Goal: Transaction & Acquisition: Obtain resource

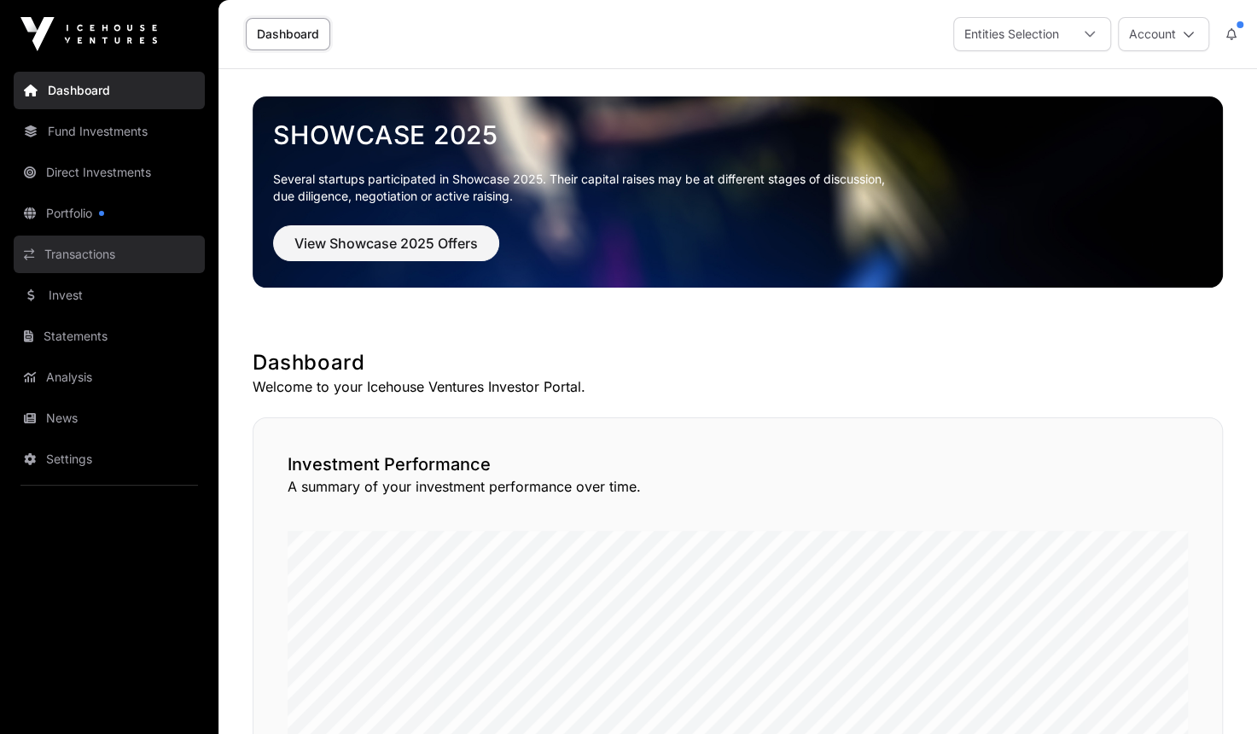
click at [104, 251] on link "Transactions" at bounding box center [109, 254] width 191 height 38
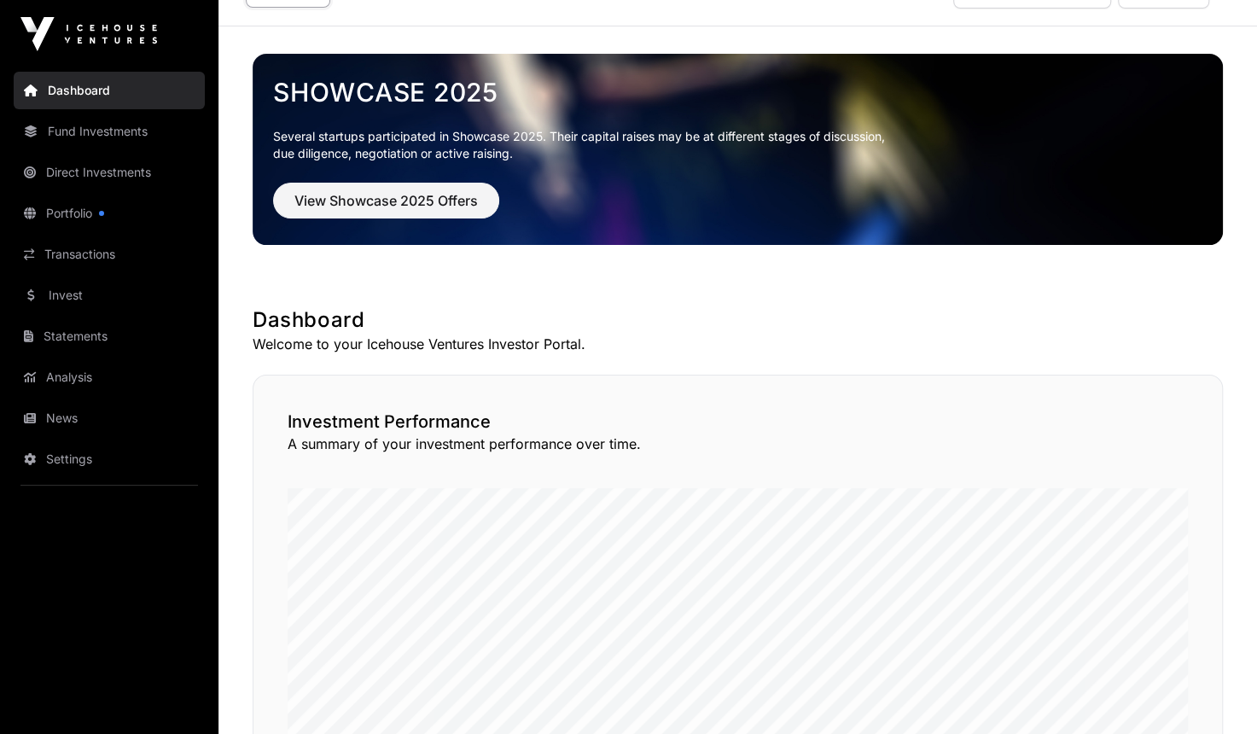
scroll to position [21, 0]
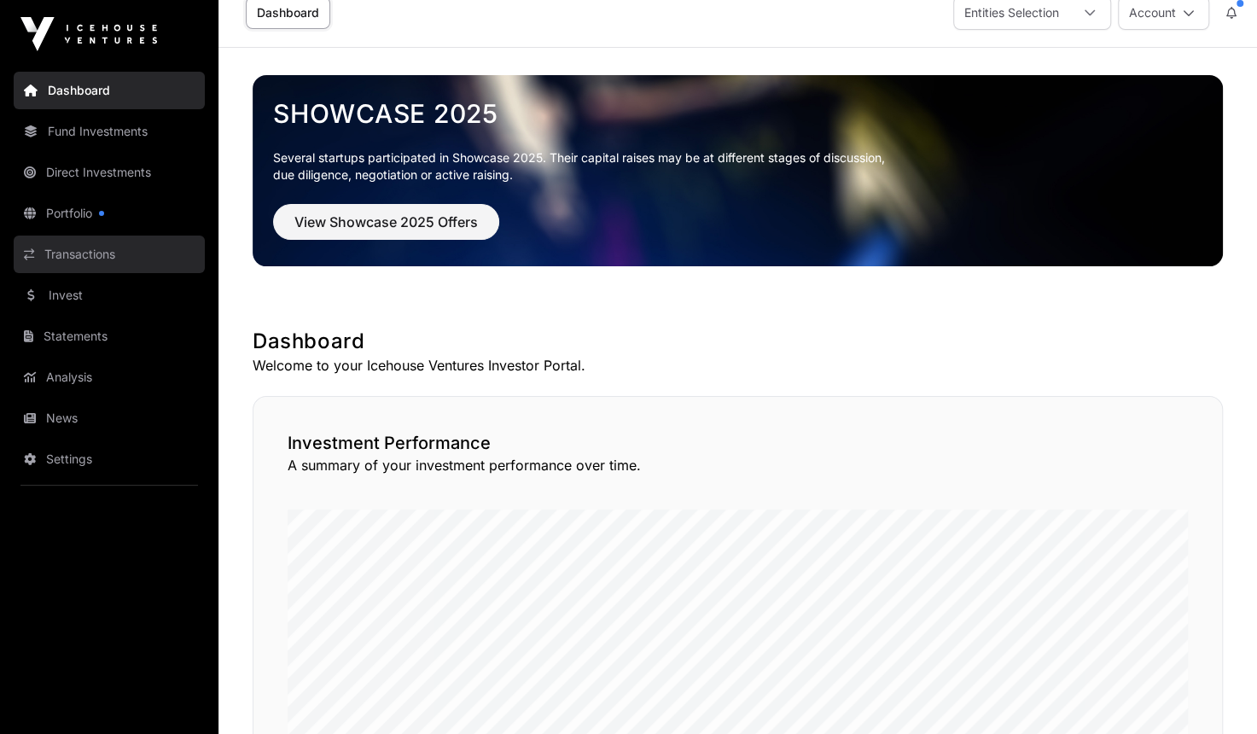
click at [81, 252] on link "Transactions" at bounding box center [109, 254] width 191 height 38
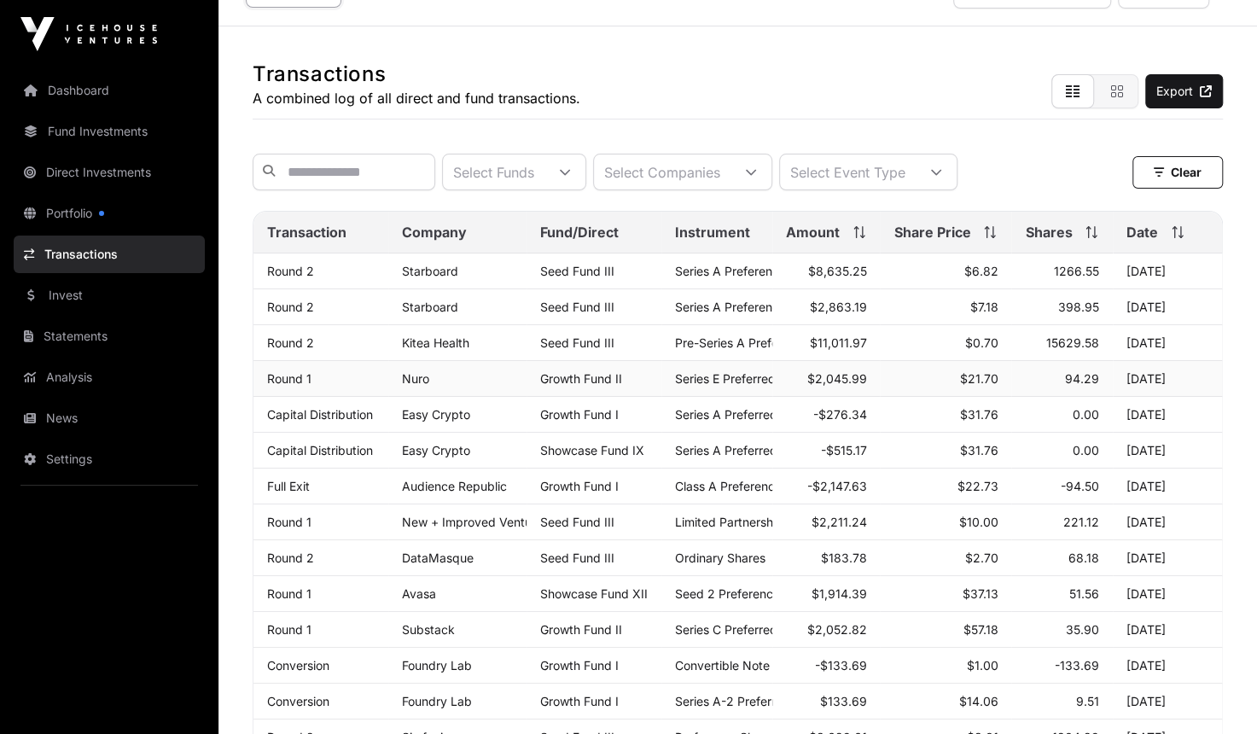
scroll to position [21, 0]
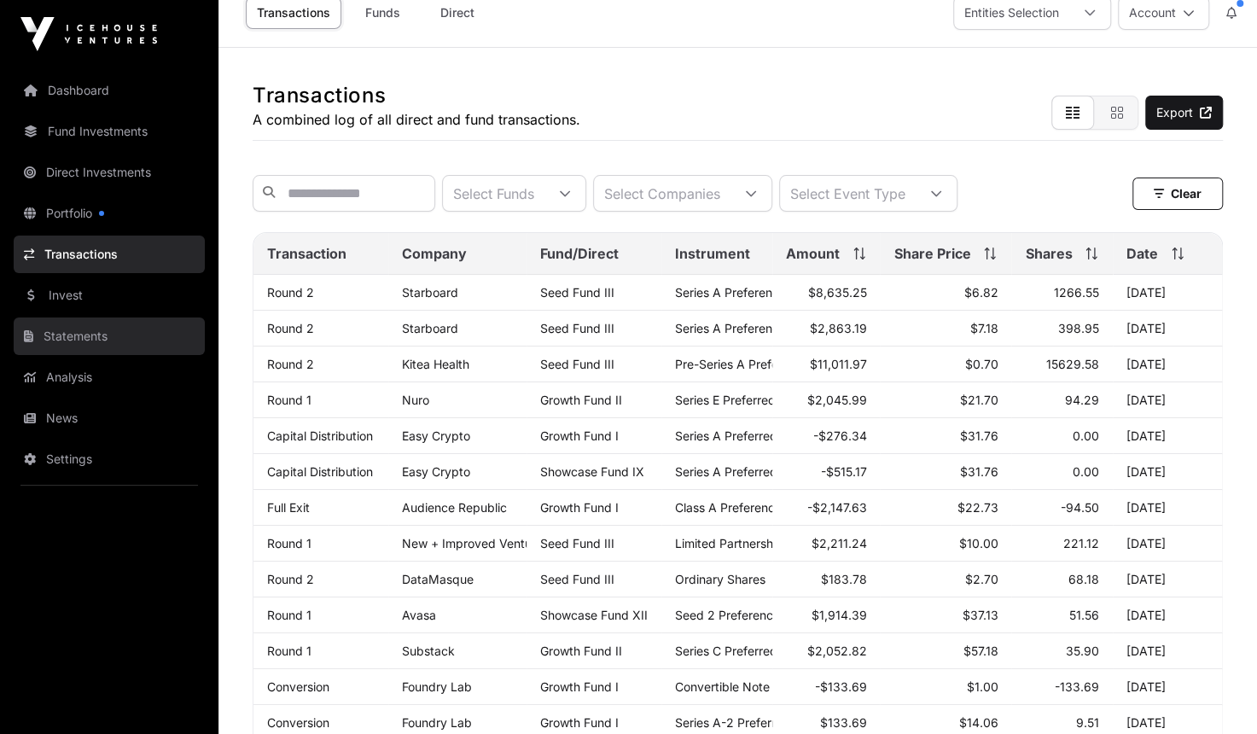
click at [97, 342] on link "Statements" at bounding box center [109, 336] width 191 height 38
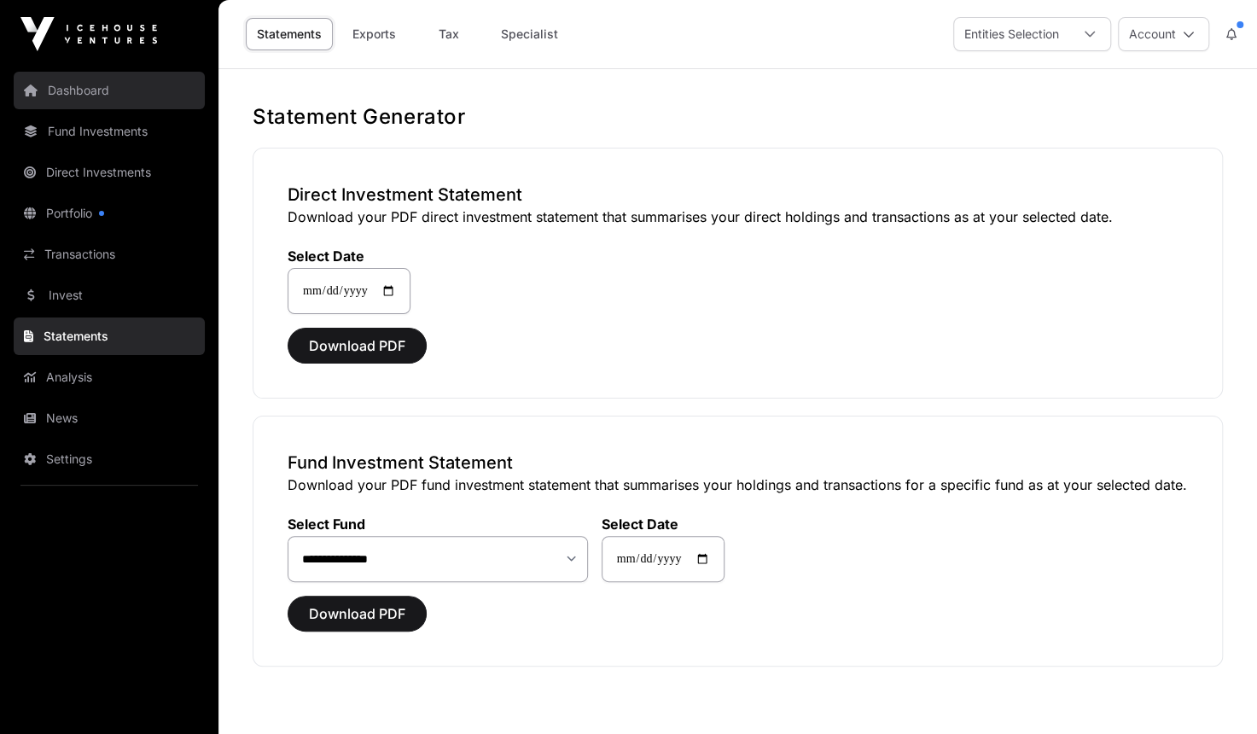
click at [87, 98] on link "Dashboard" at bounding box center [109, 91] width 191 height 38
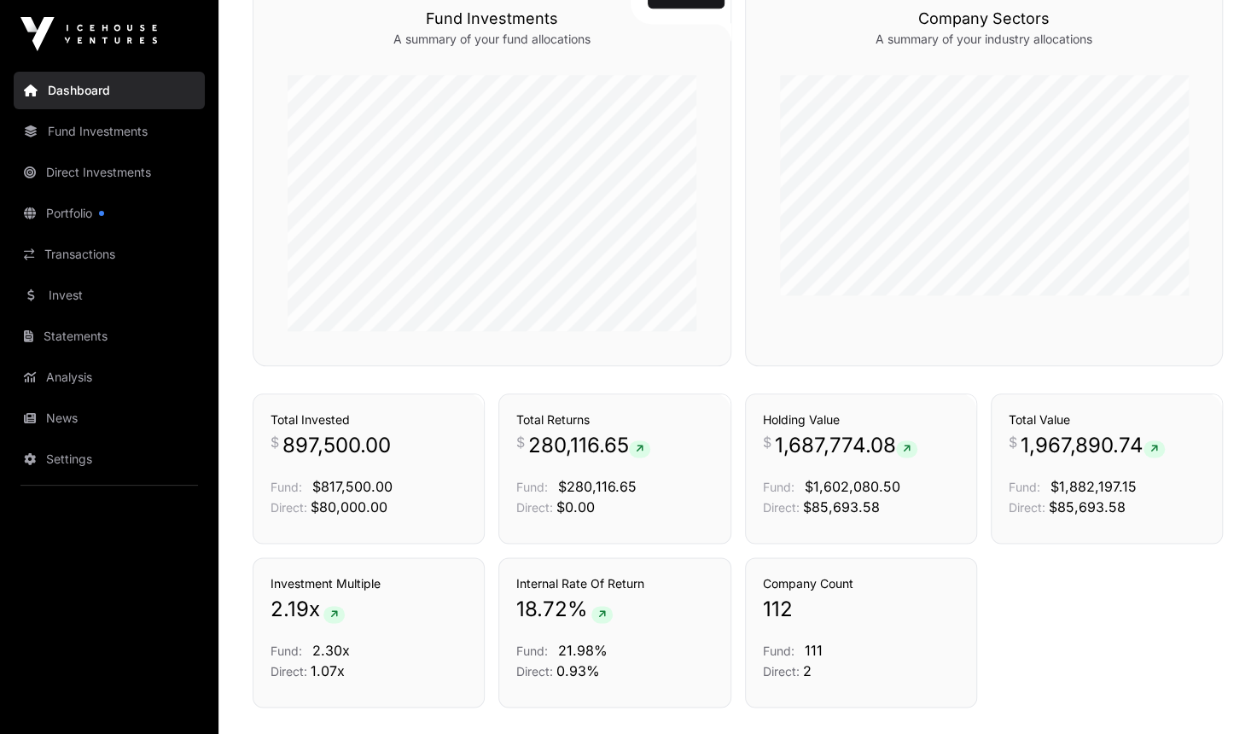
scroll to position [1024, 0]
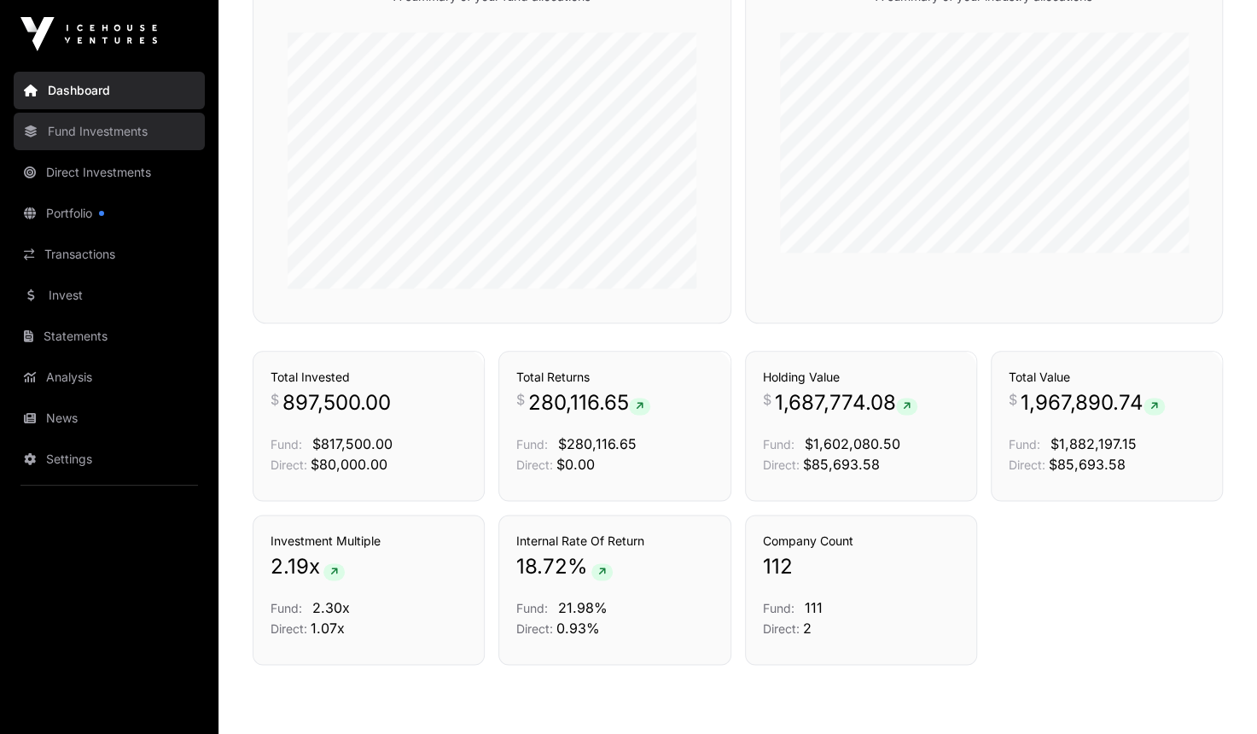
click at [82, 129] on link "Fund Investments" at bounding box center [109, 132] width 191 height 38
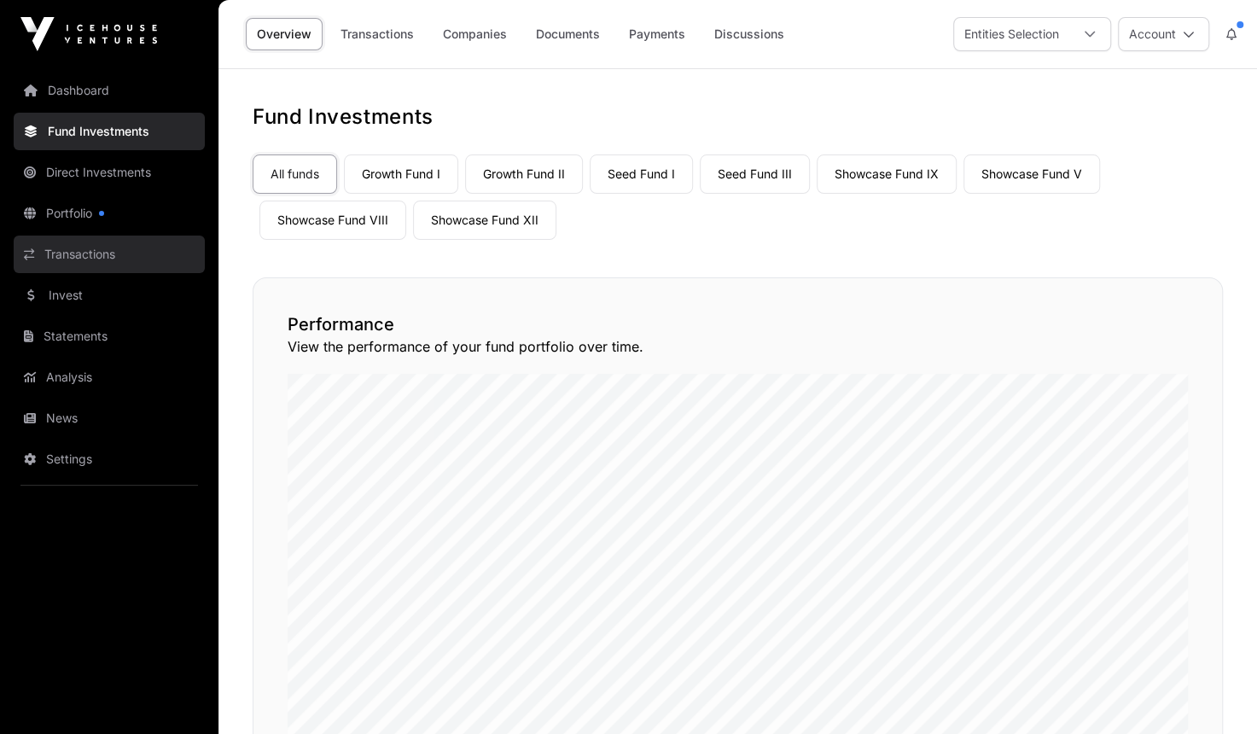
click at [91, 260] on link "Transactions" at bounding box center [109, 254] width 191 height 38
click at [97, 251] on link "Transactions" at bounding box center [109, 254] width 191 height 38
click at [671, 35] on link "Payments" at bounding box center [657, 34] width 78 height 32
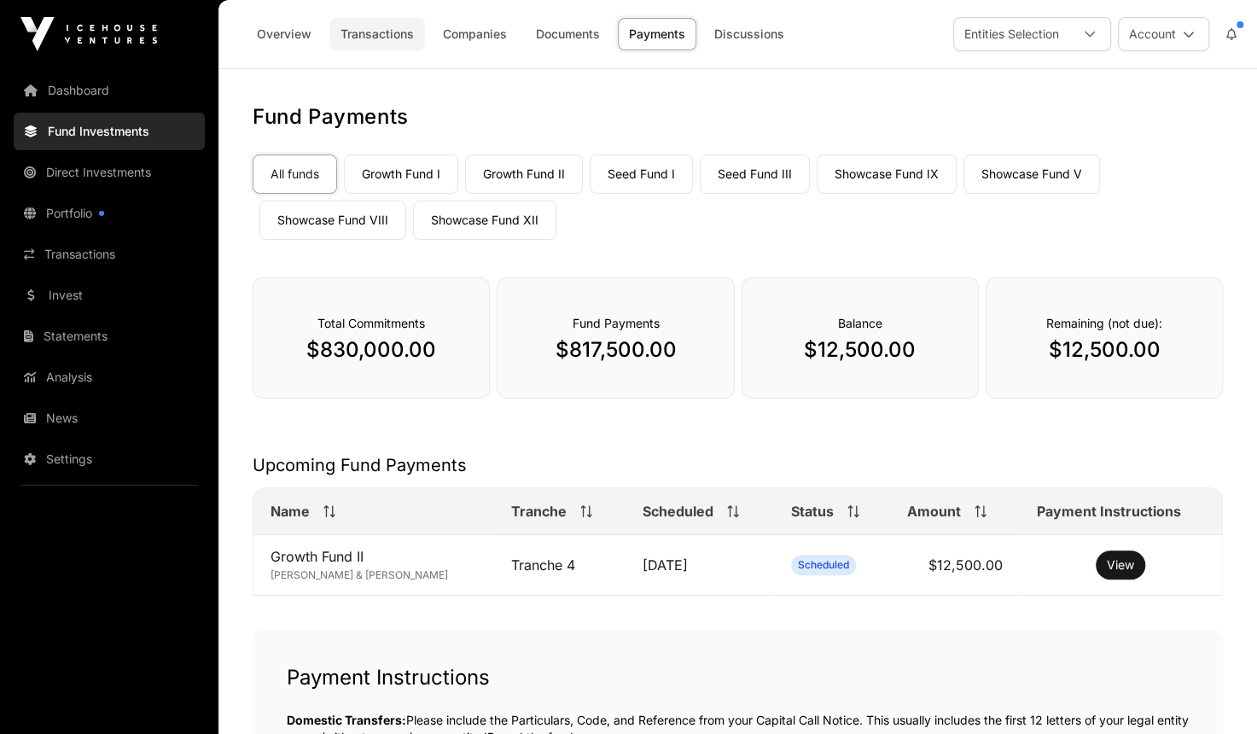
click at [381, 33] on link "Transactions" at bounding box center [377, 34] width 96 height 32
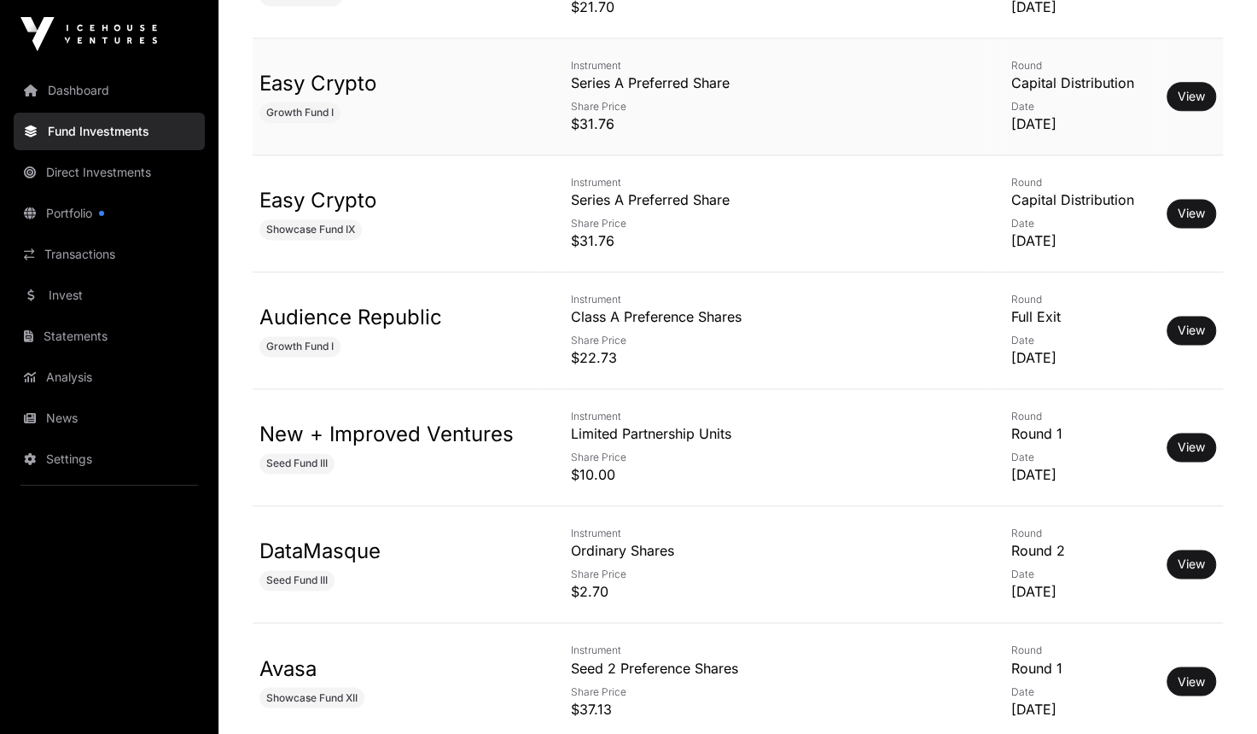
scroll to position [1194, 0]
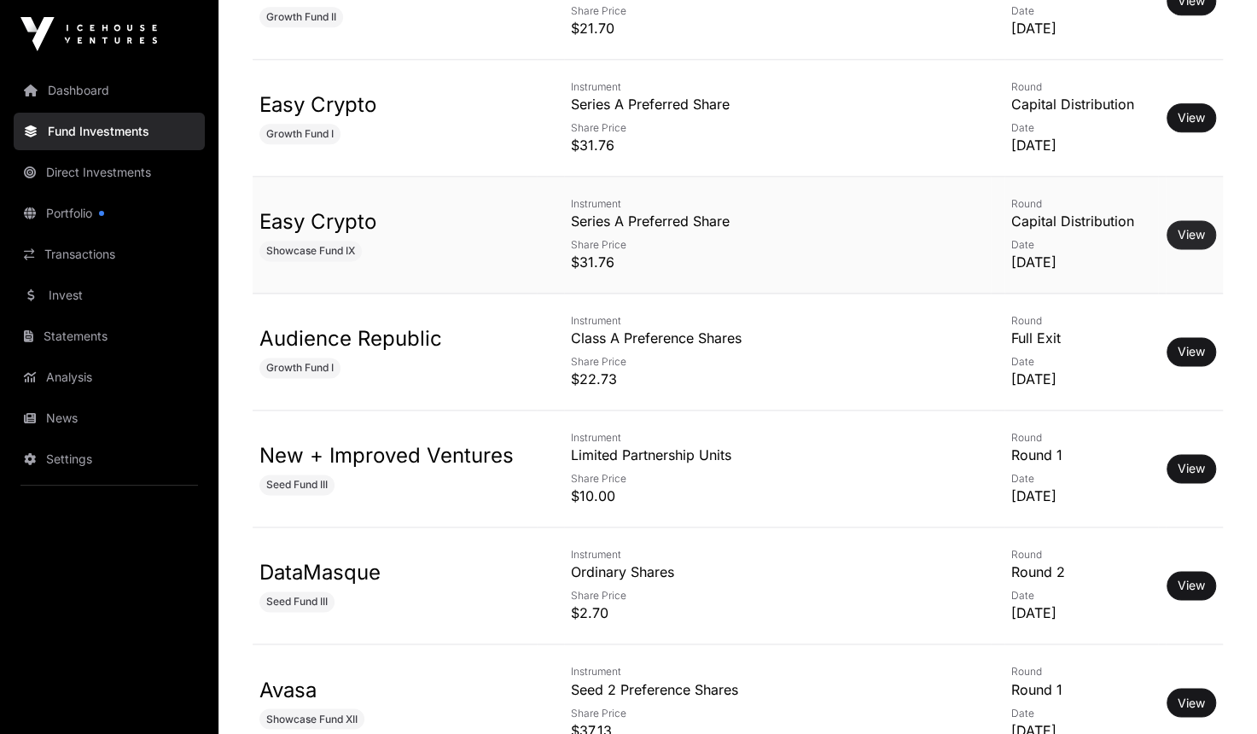
click at [1198, 227] on link "View" at bounding box center [1190, 234] width 27 height 17
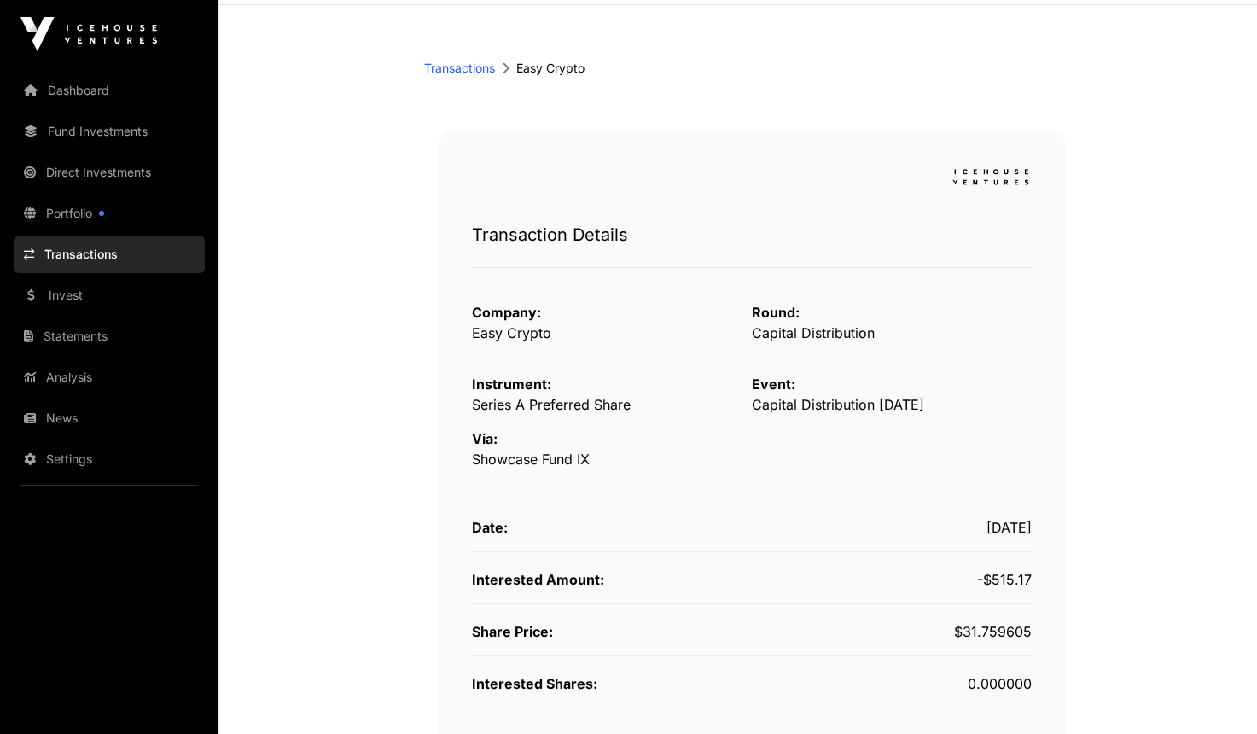
scroll to position [128, 0]
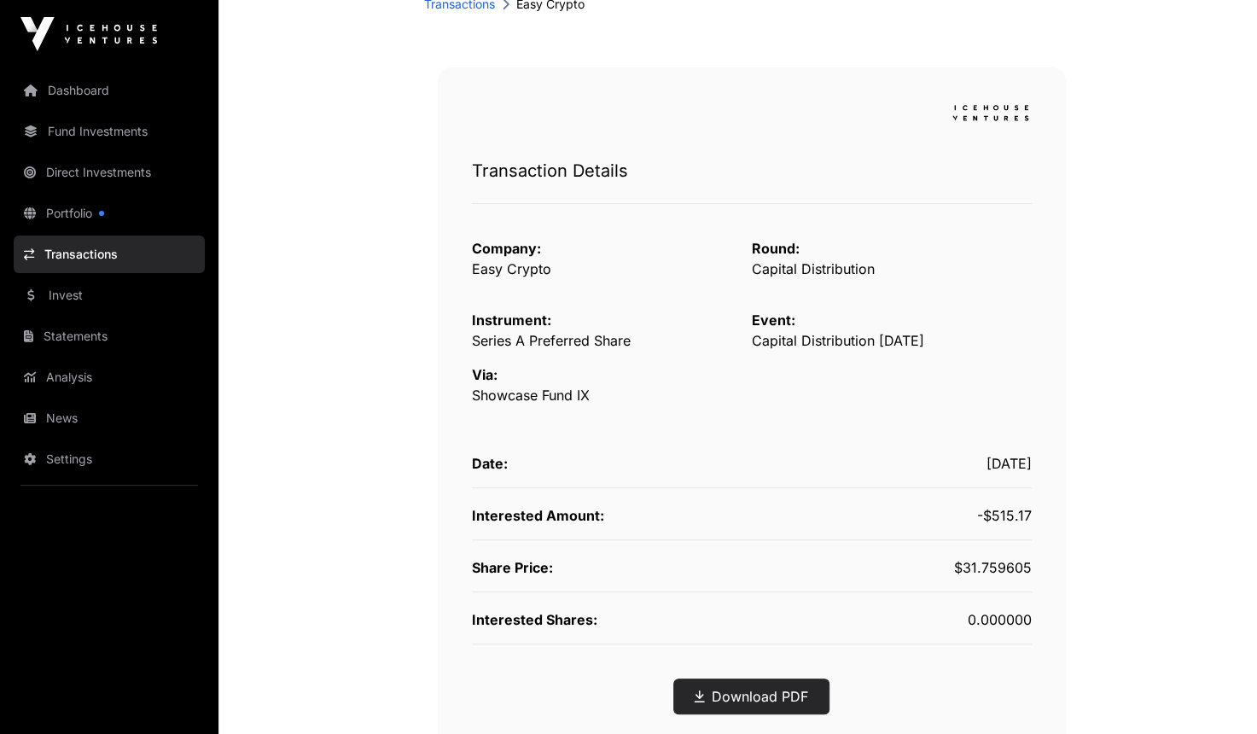
click at [799, 692] on link "Download PDF" at bounding box center [750, 696] width 113 height 20
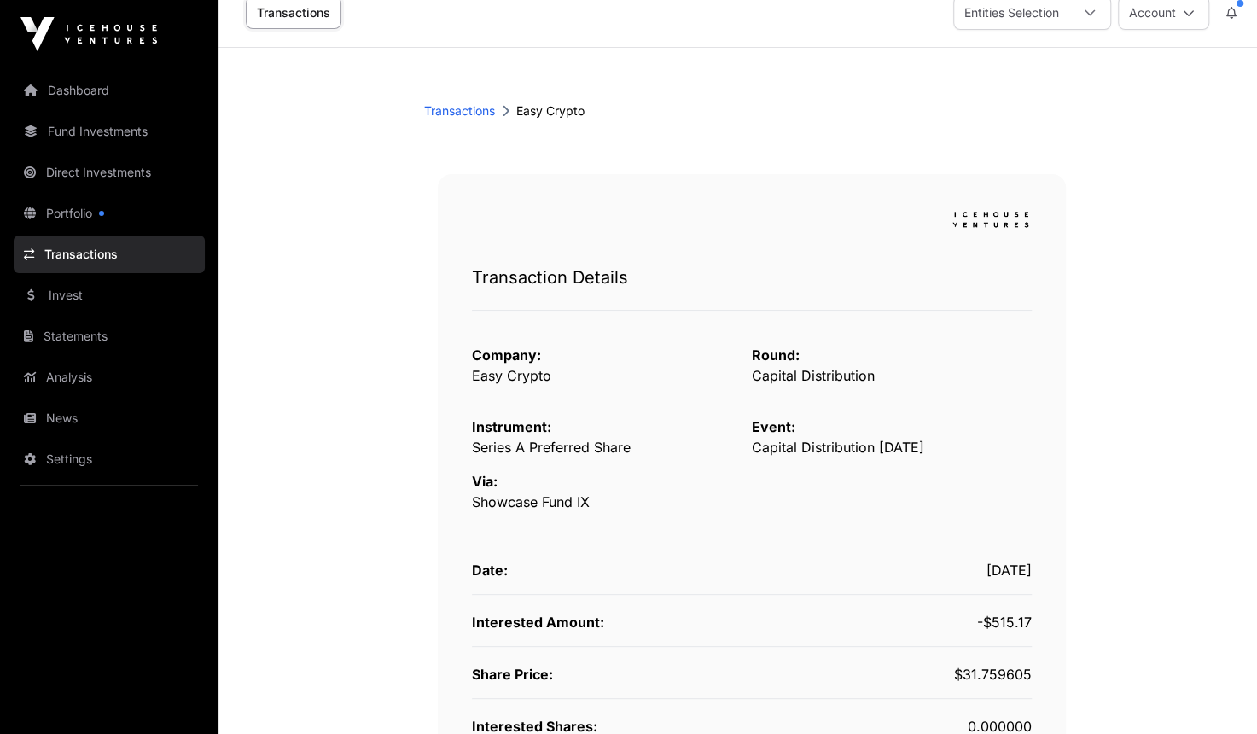
scroll to position [0, 0]
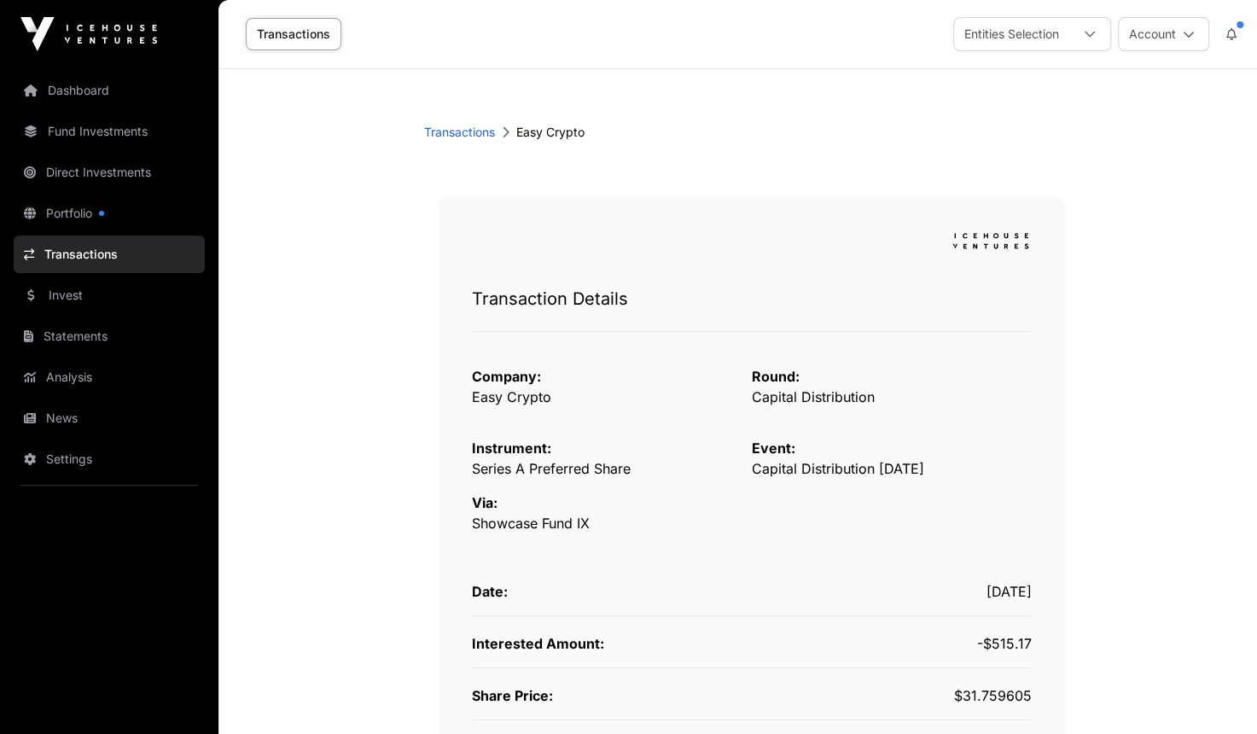
click at [293, 32] on link "Transactions" at bounding box center [294, 34] width 96 height 32
click at [1167, 33] on button "Account" at bounding box center [1163, 34] width 91 height 34
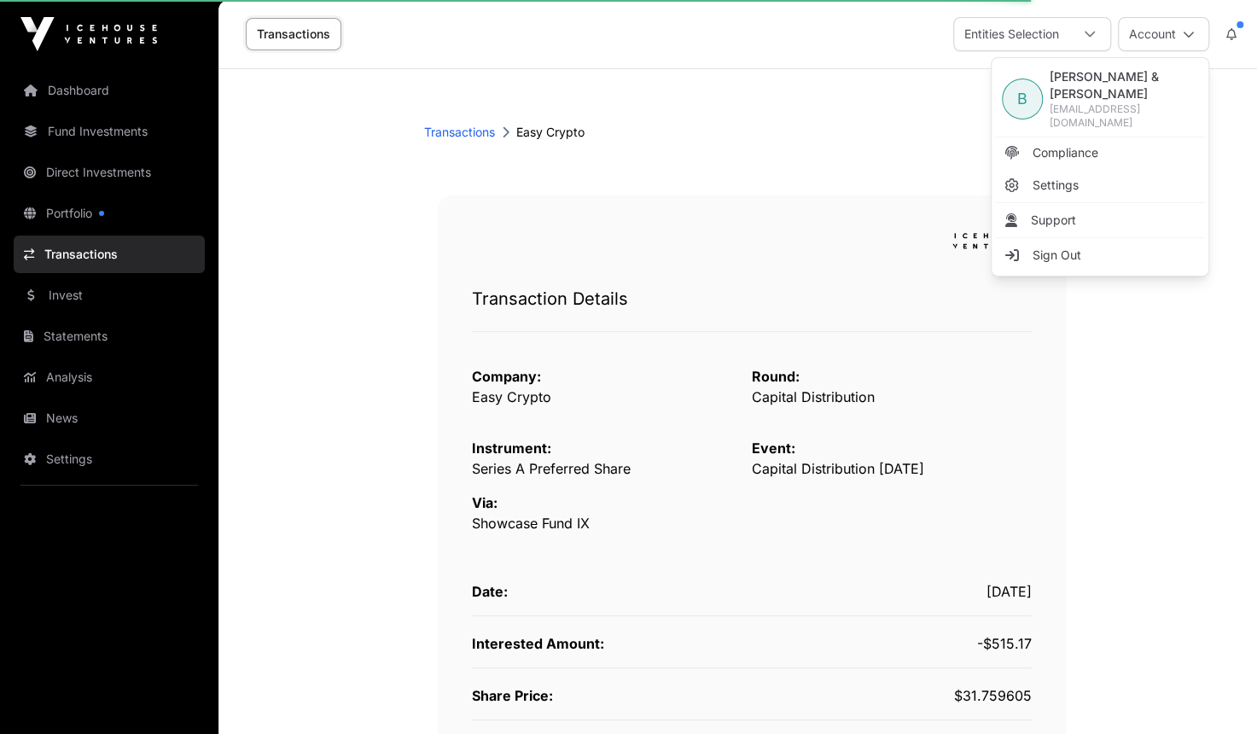
click at [762, 214] on div "Transaction Details Company: Easy Crypto Round: Capital Distribution Instrument…" at bounding box center [752, 542] width 628 height 694
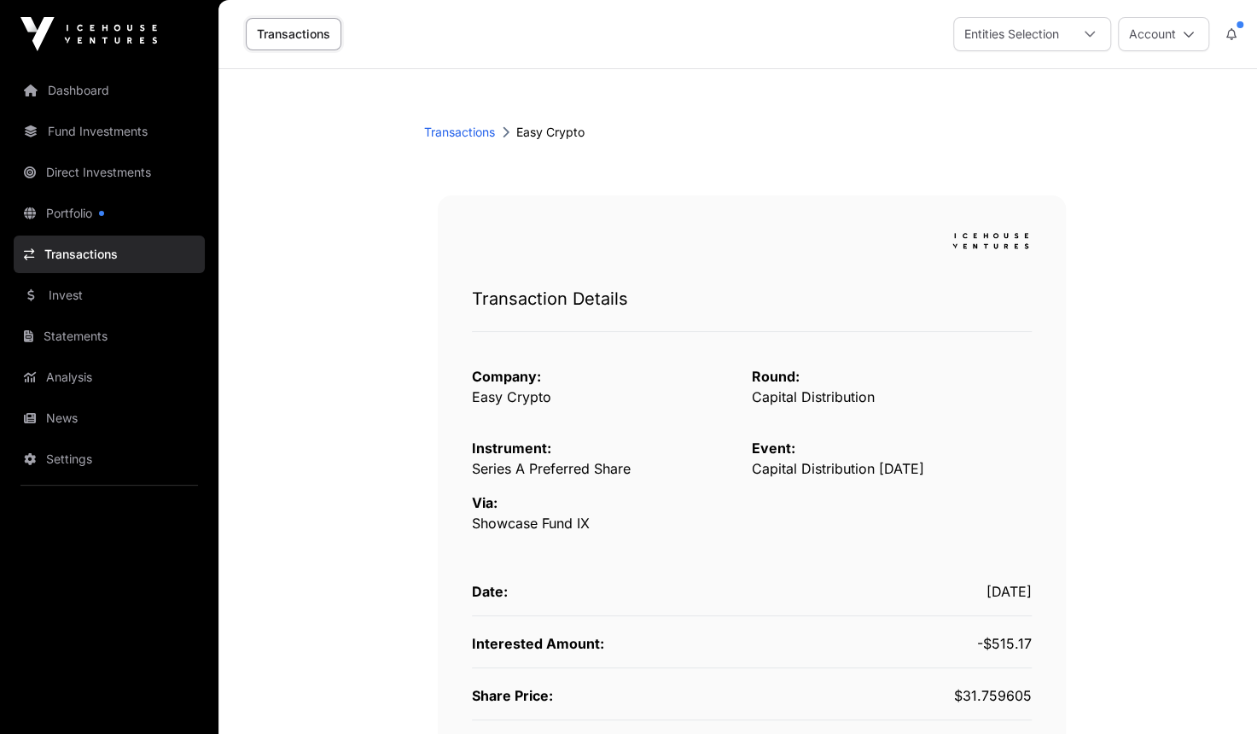
click at [317, 44] on link "Transactions" at bounding box center [294, 34] width 96 height 32
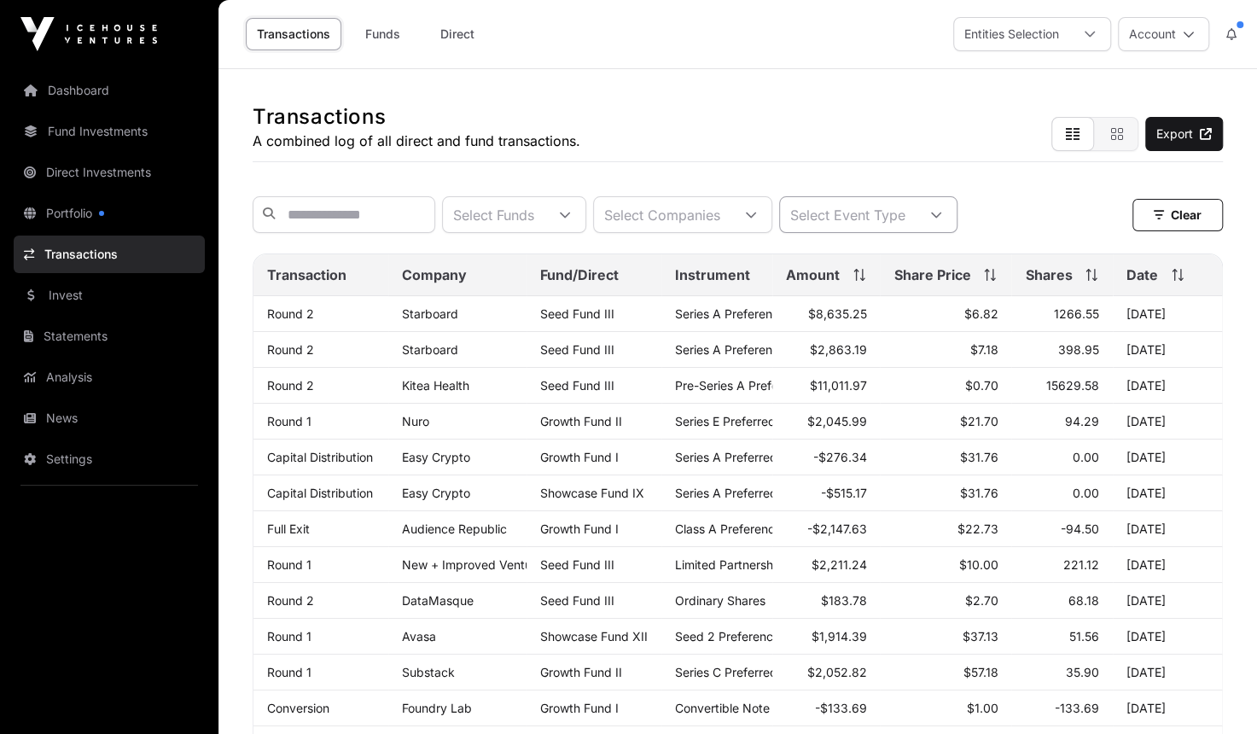
click at [942, 218] on icon at bounding box center [936, 215] width 12 height 12
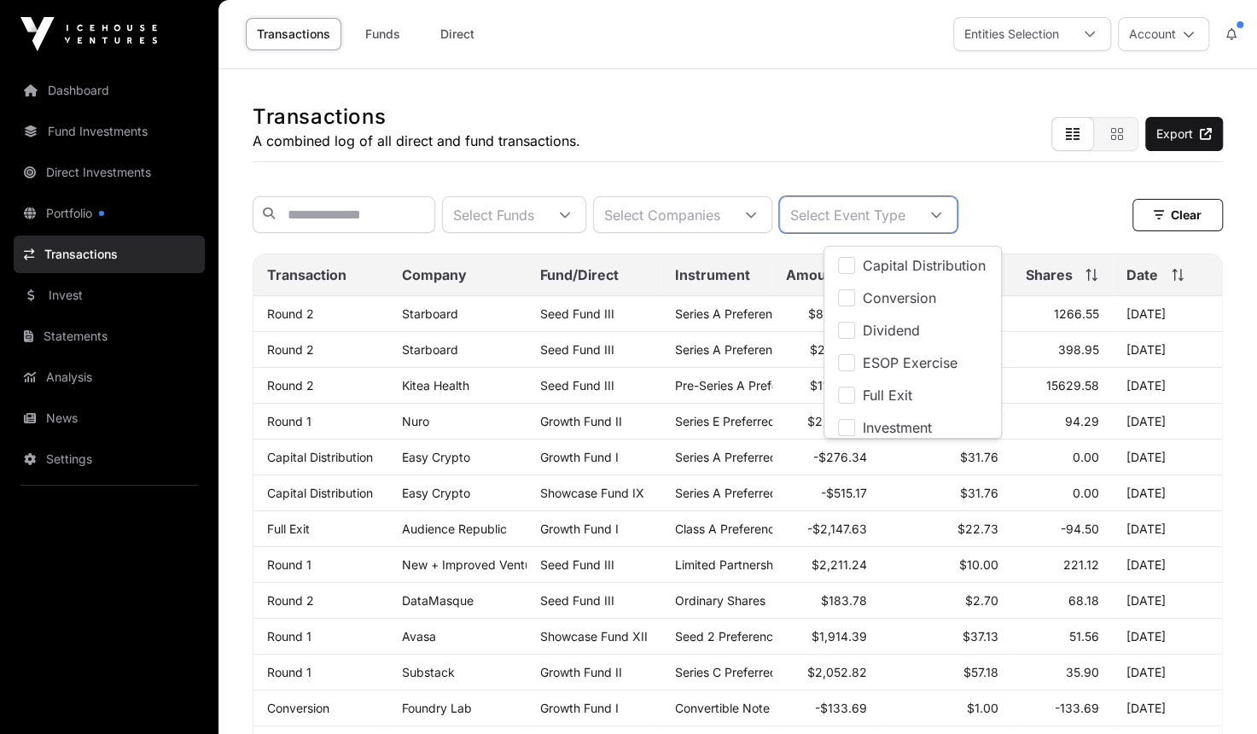
scroll to position [17, 10]
click at [966, 261] on span "Capital Distribution" at bounding box center [923, 266] width 123 height 14
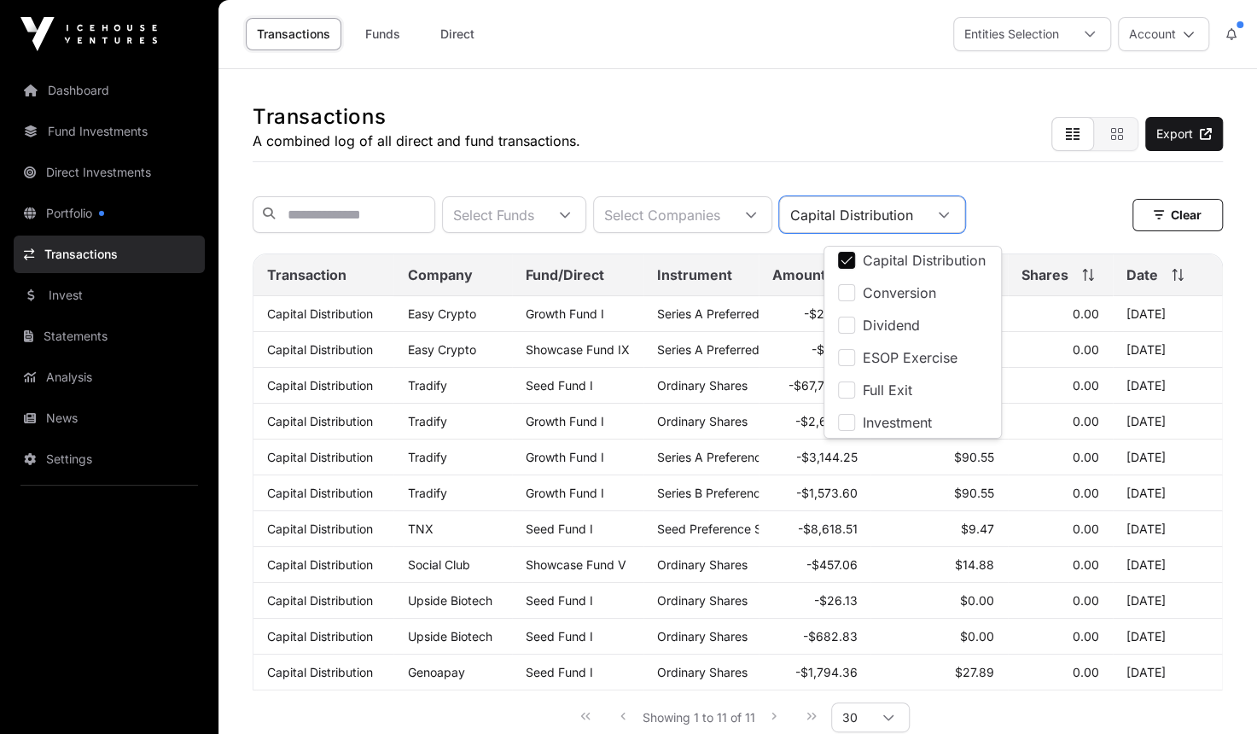
scroll to position [3, 0]
click at [968, 102] on div "Transactions A combined log of all direct and fund transactions. Export" at bounding box center [738, 115] width 970 height 93
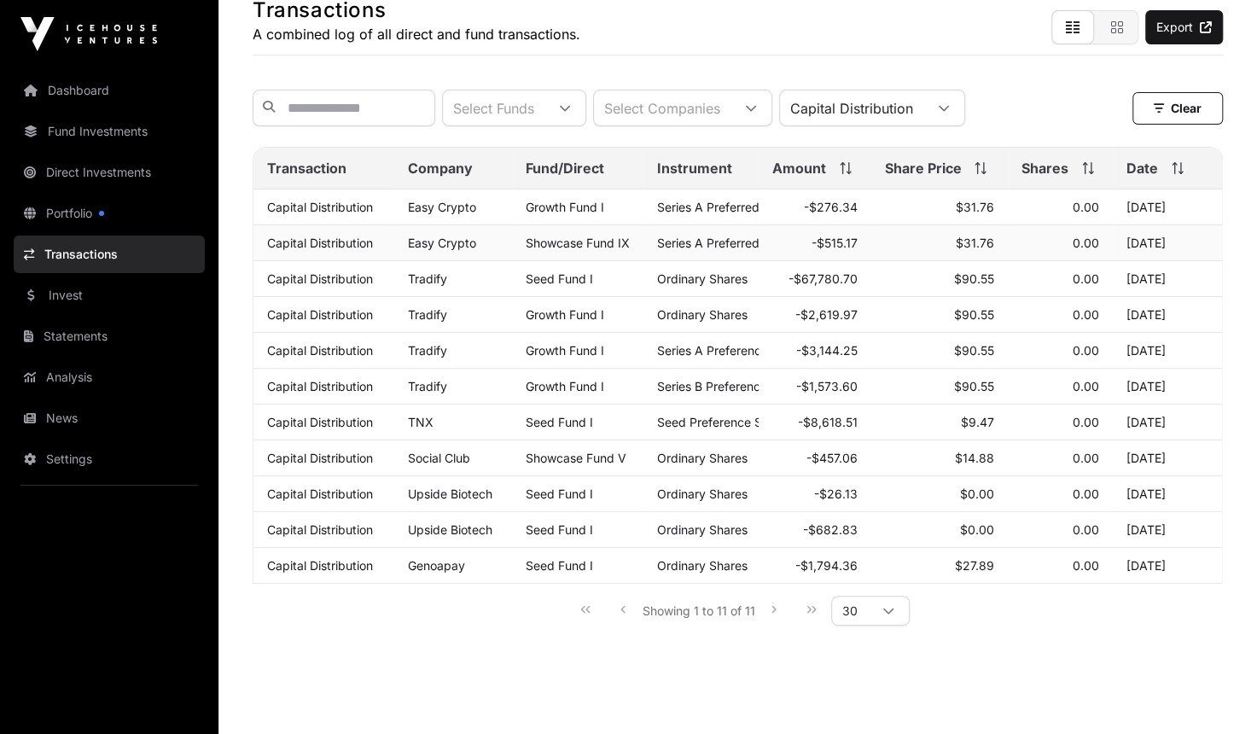
scroll to position [128, 0]
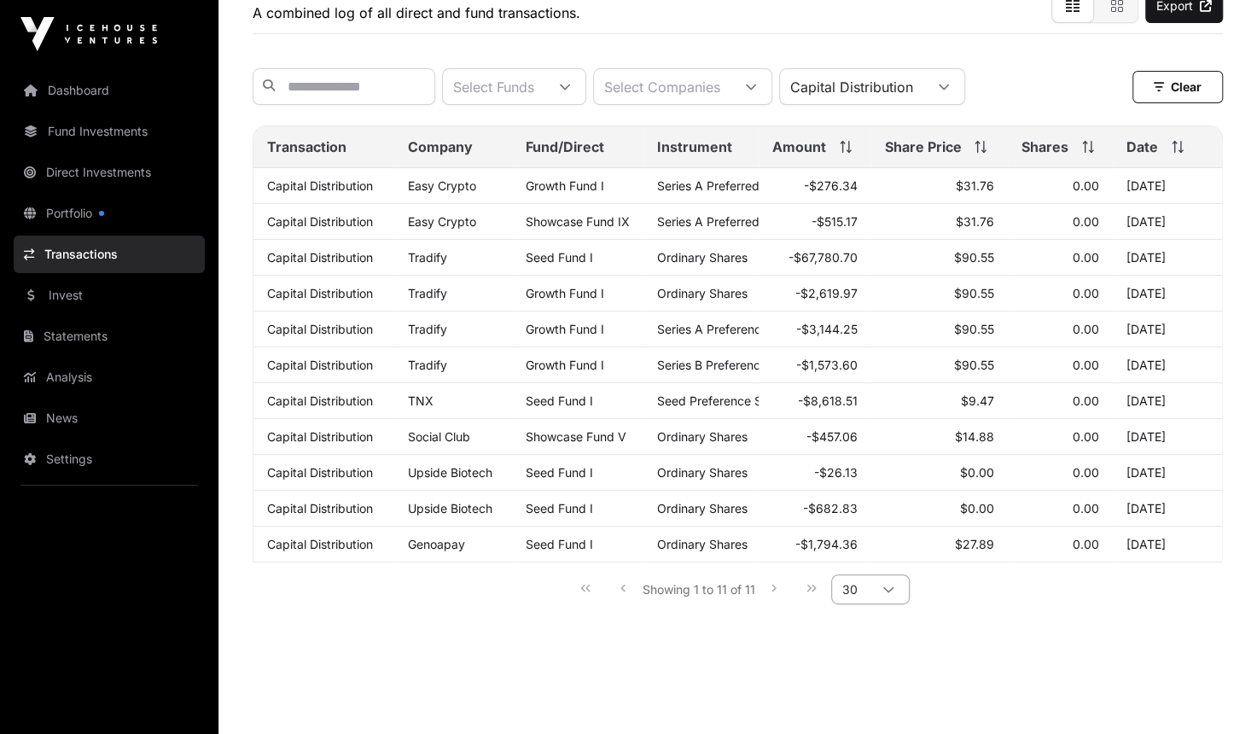
click at [885, 596] on icon at bounding box center [888, 590] width 12 height 12
click at [857, 473] on span "50" at bounding box center [853, 474] width 17 height 14
click at [881, 596] on icon at bounding box center [887, 590] width 12 height 12
click at [848, 468] on span "50" at bounding box center [853, 474] width 17 height 14
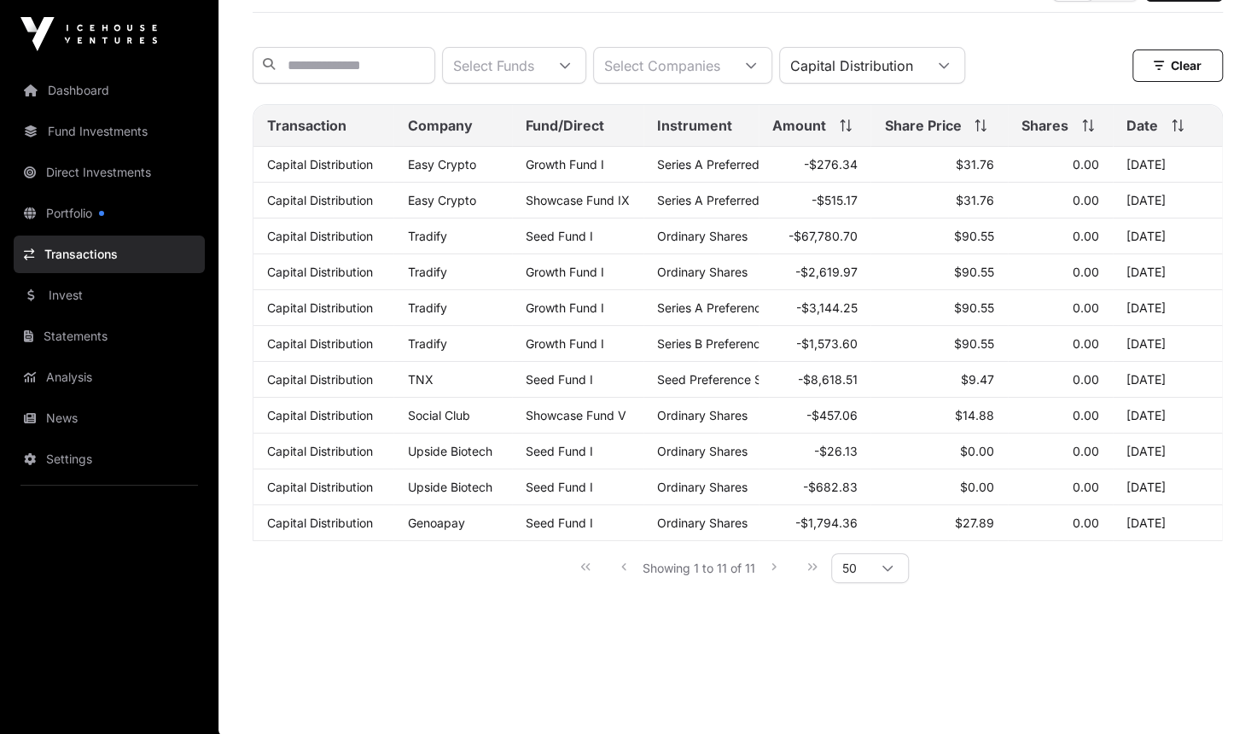
scroll to position [155, 0]
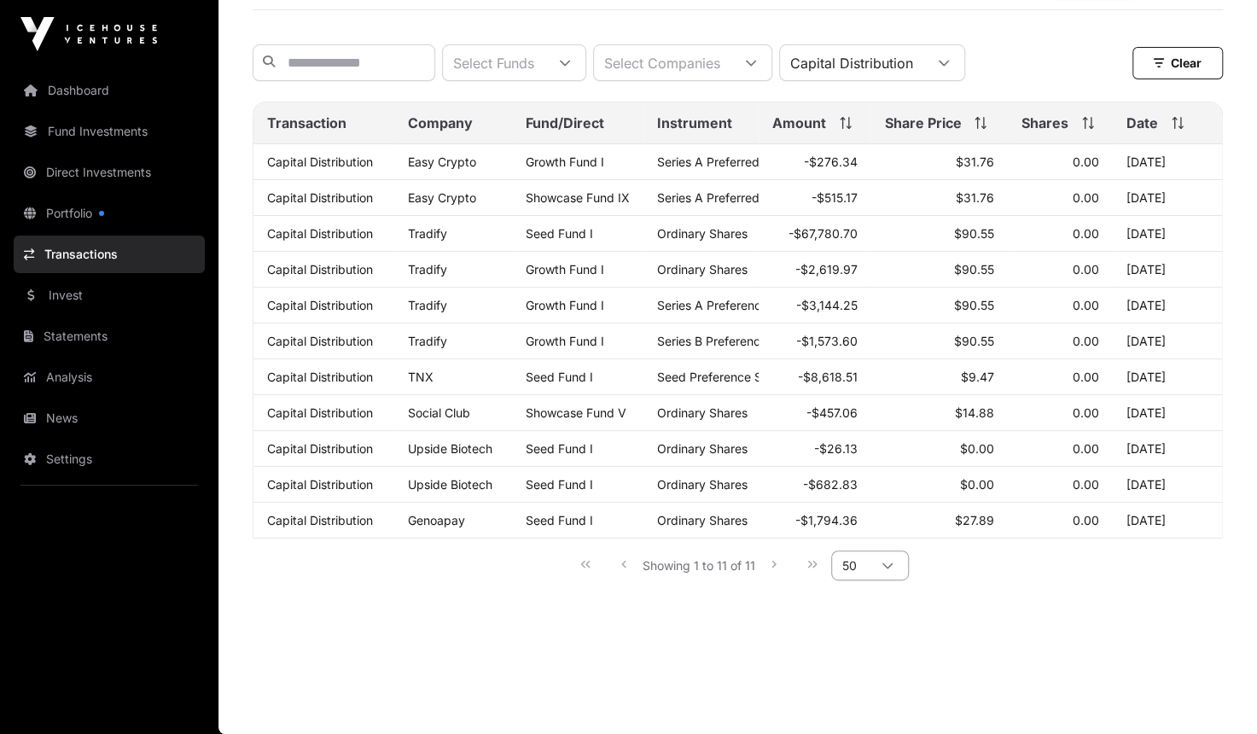
click at [884, 569] on icon at bounding box center [887, 566] width 12 height 12
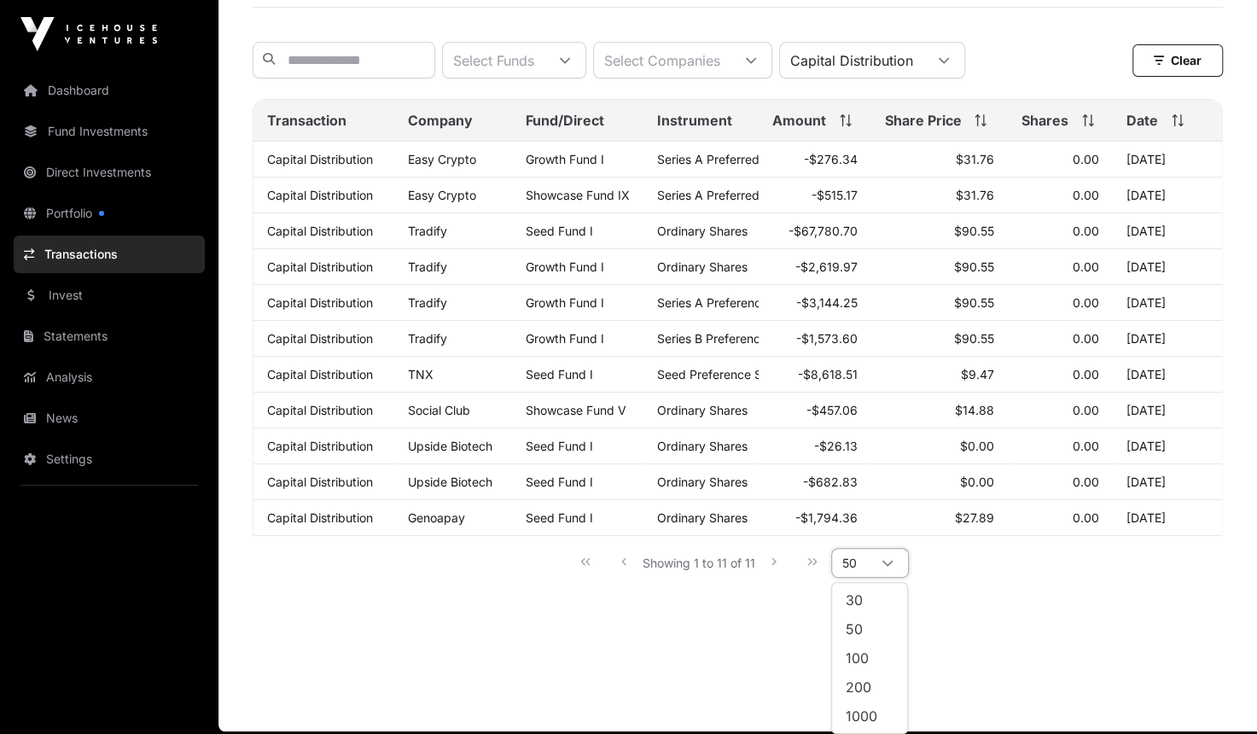
click at [769, 569] on div "Showing 1 to 11 of 11 50" at bounding box center [738, 562] width 342 height 38
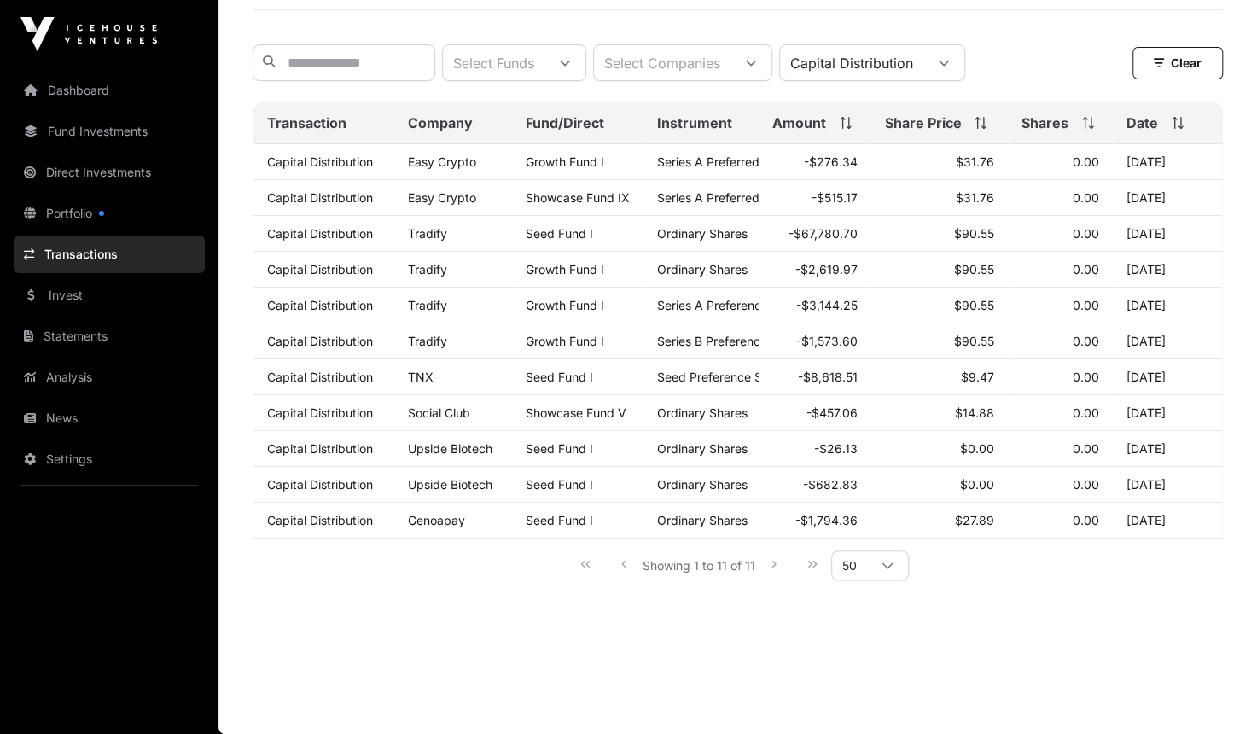
click at [772, 566] on div "Showing 1 to 11 of 11 50" at bounding box center [738, 564] width 342 height 38
click at [625, 562] on div "Showing 1 to 11 of 11 50" at bounding box center [738, 564] width 342 height 38
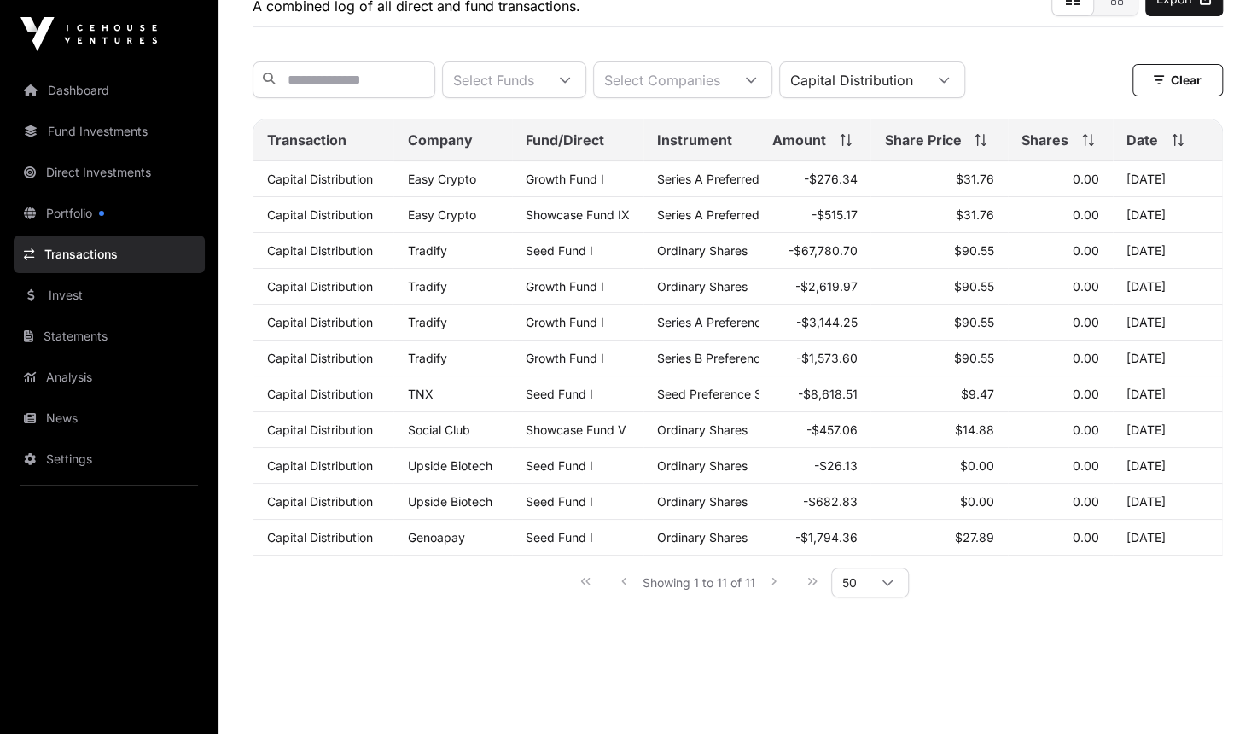
click at [687, 596] on div "Showing 1 to 11 of 11 50" at bounding box center [738, 581] width 342 height 38
click at [680, 401] on span "Seed Preference Shares" at bounding box center [725, 393] width 136 height 15
click at [950, 81] on icon at bounding box center [944, 80] width 12 height 12
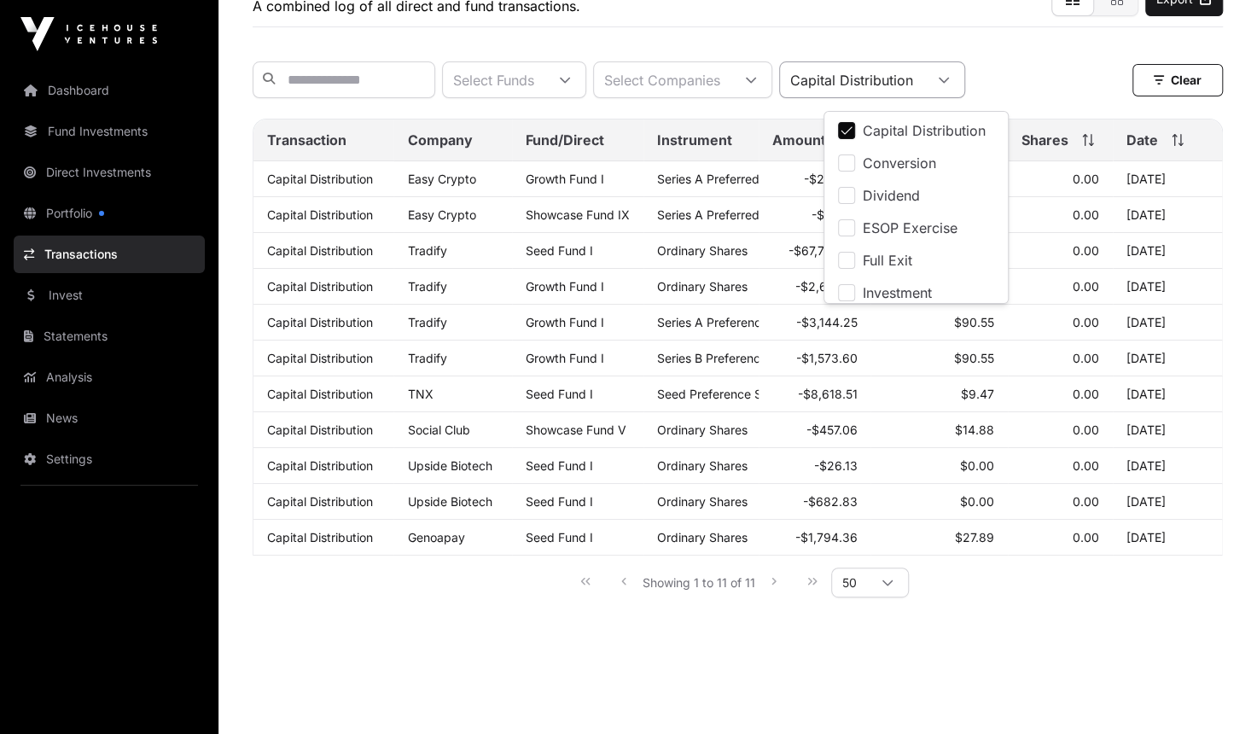
click at [949, 83] on icon at bounding box center [943, 80] width 10 height 6
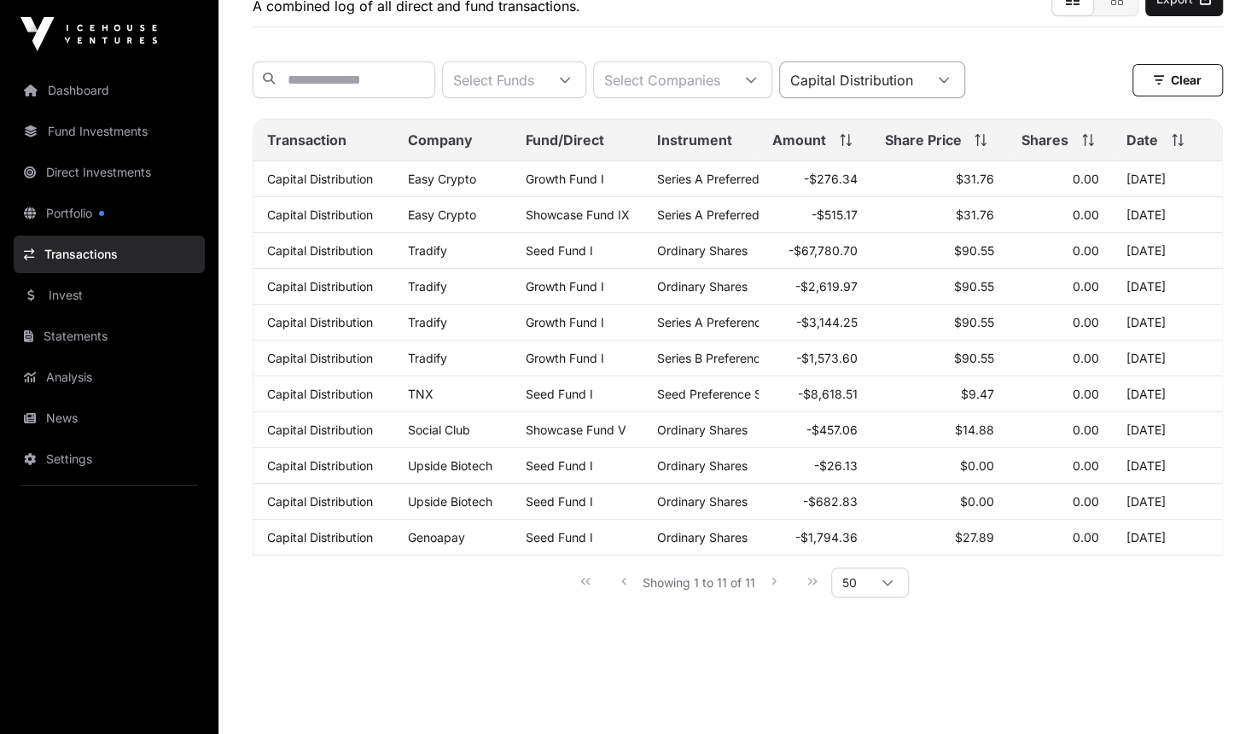
click at [949, 83] on icon at bounding box center [943, 80] width 10 height 6
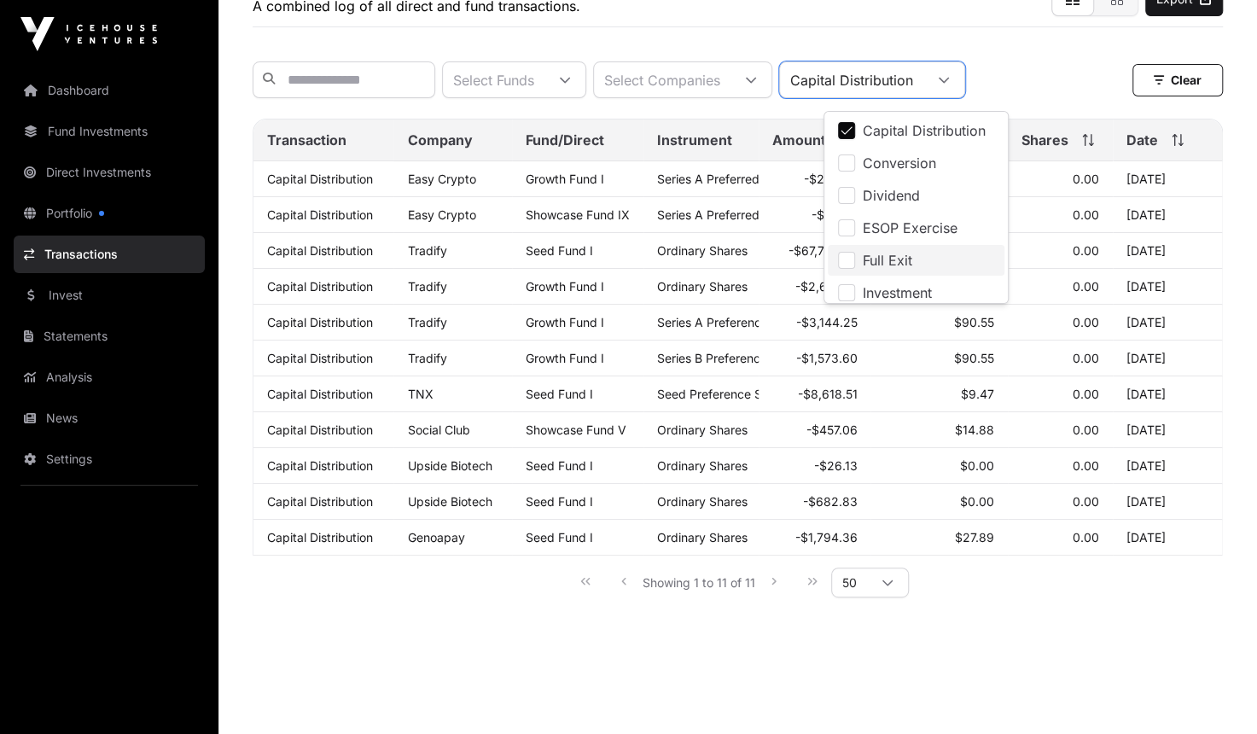
click at [911, 263] on span "Full Exit" at bounding box center [886, 260] width 49 height 14
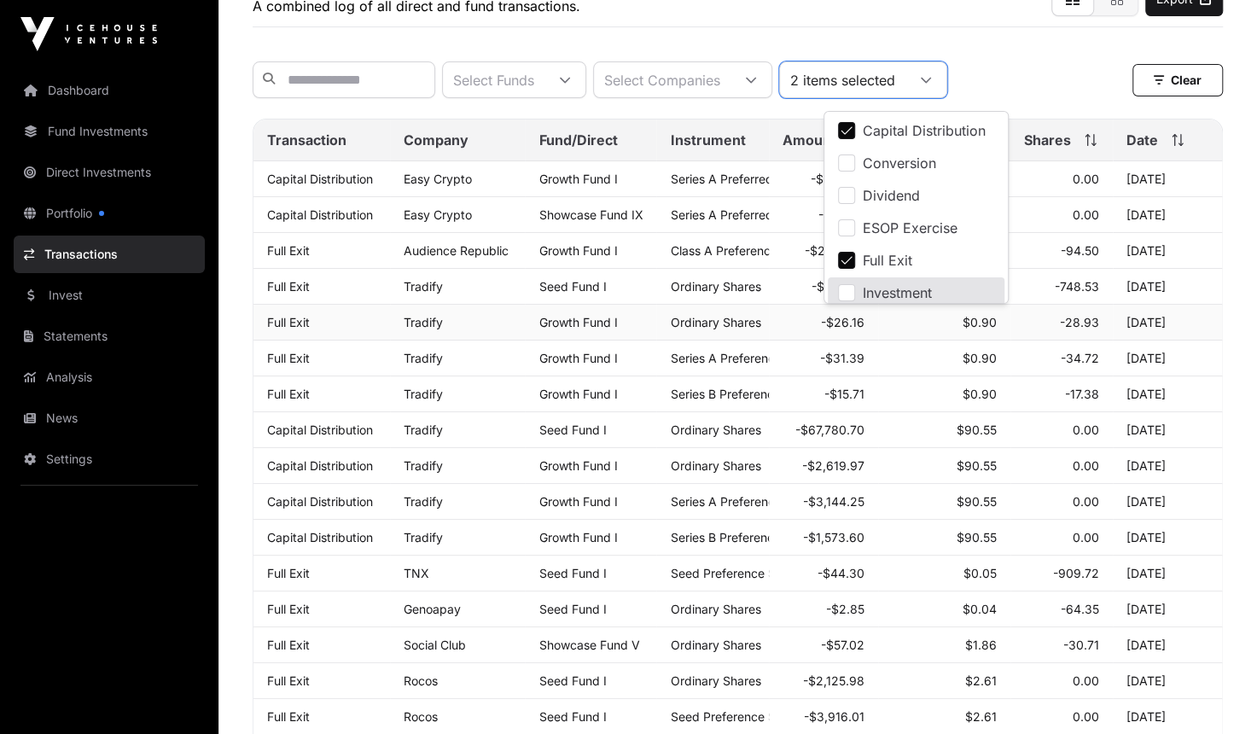
scroll to position [5, 0]
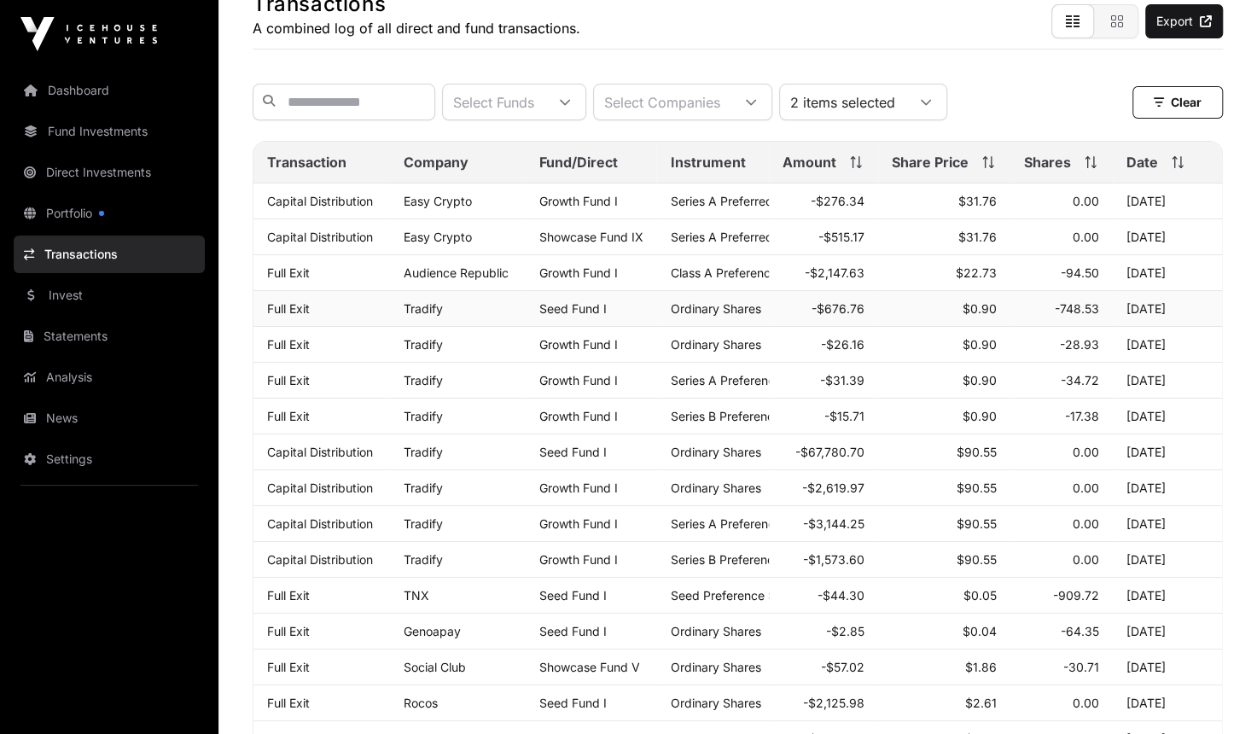
scroll to position [92, 0]
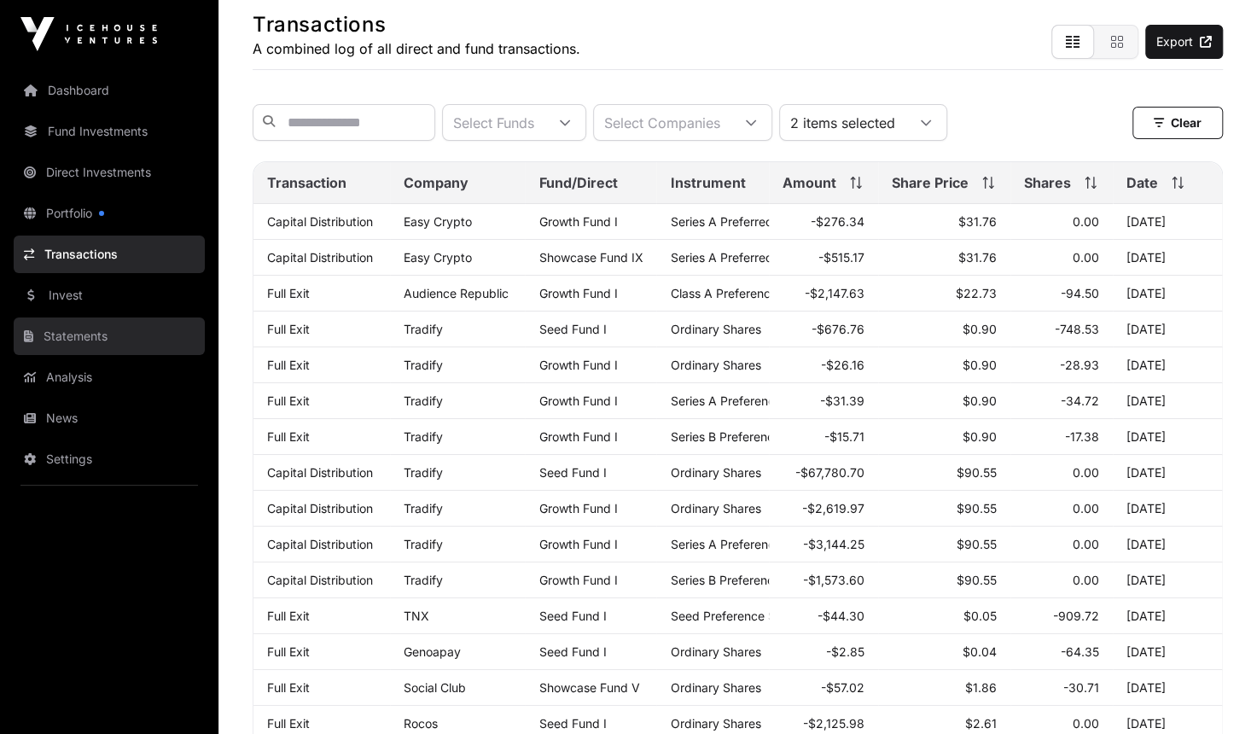
click at [81, 342] on link "Statements" at bounding box center [109, 336] width 191 height 38
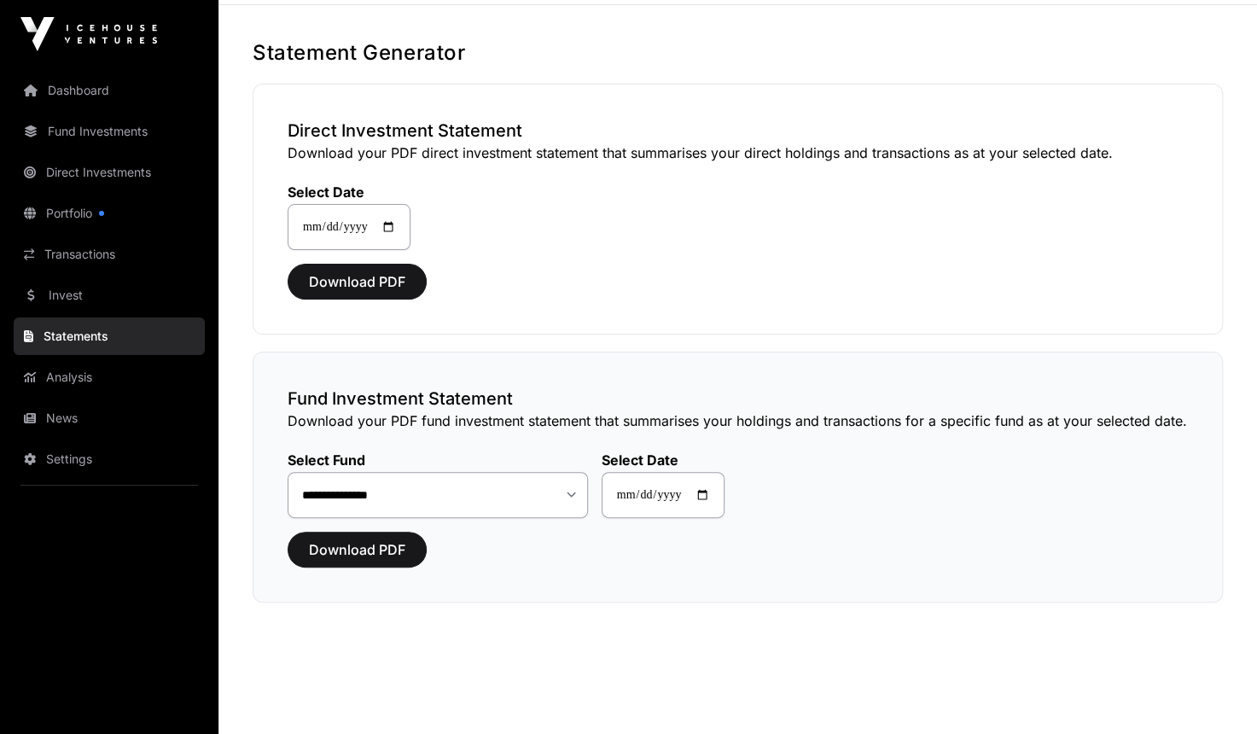
scroll to position [72, 0]
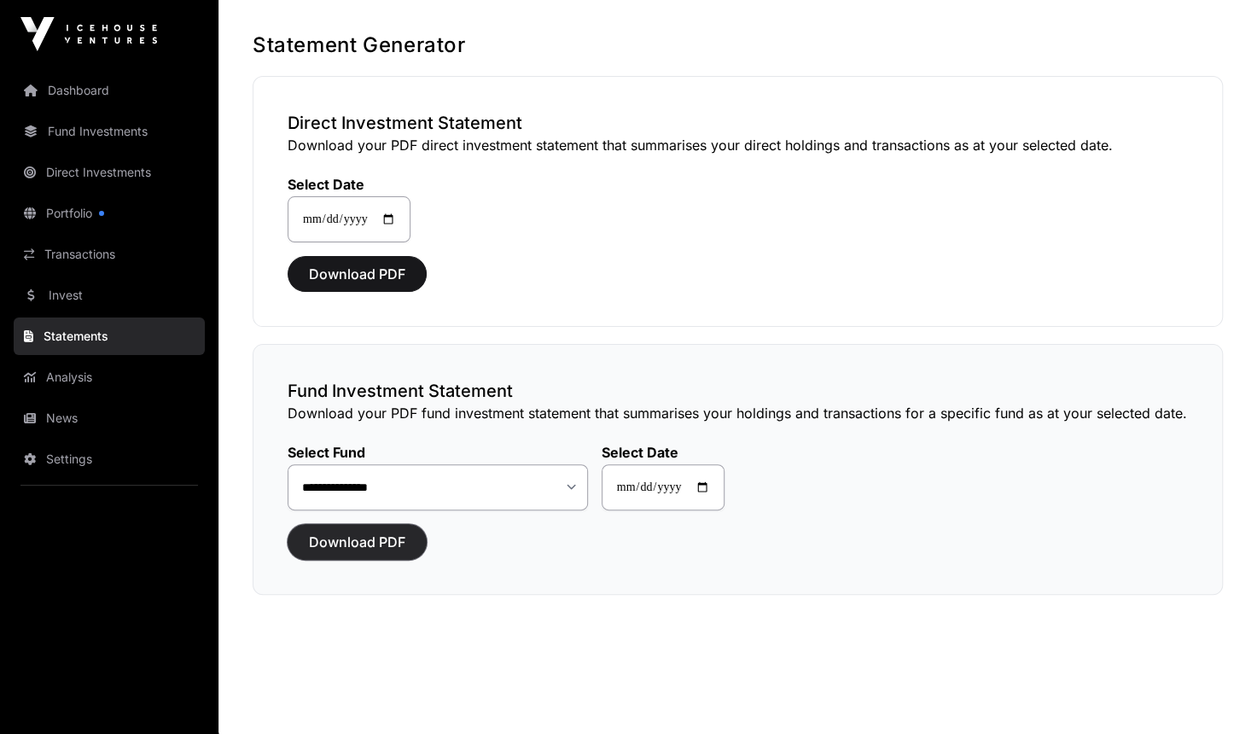
click at [369, 537] on span "Download PDF" at bounding box center [357, 542] width 96 height 20
click at [577, 491] on select "**********" at bounding box center [438, 486] width 300 height 45
click at [713, 483] on input "**********" at bounding box center [662, 487] width 123 height 46
click at [102, 88] on link "Dashboard" at bounding box center [109, 91] width 191 height 38
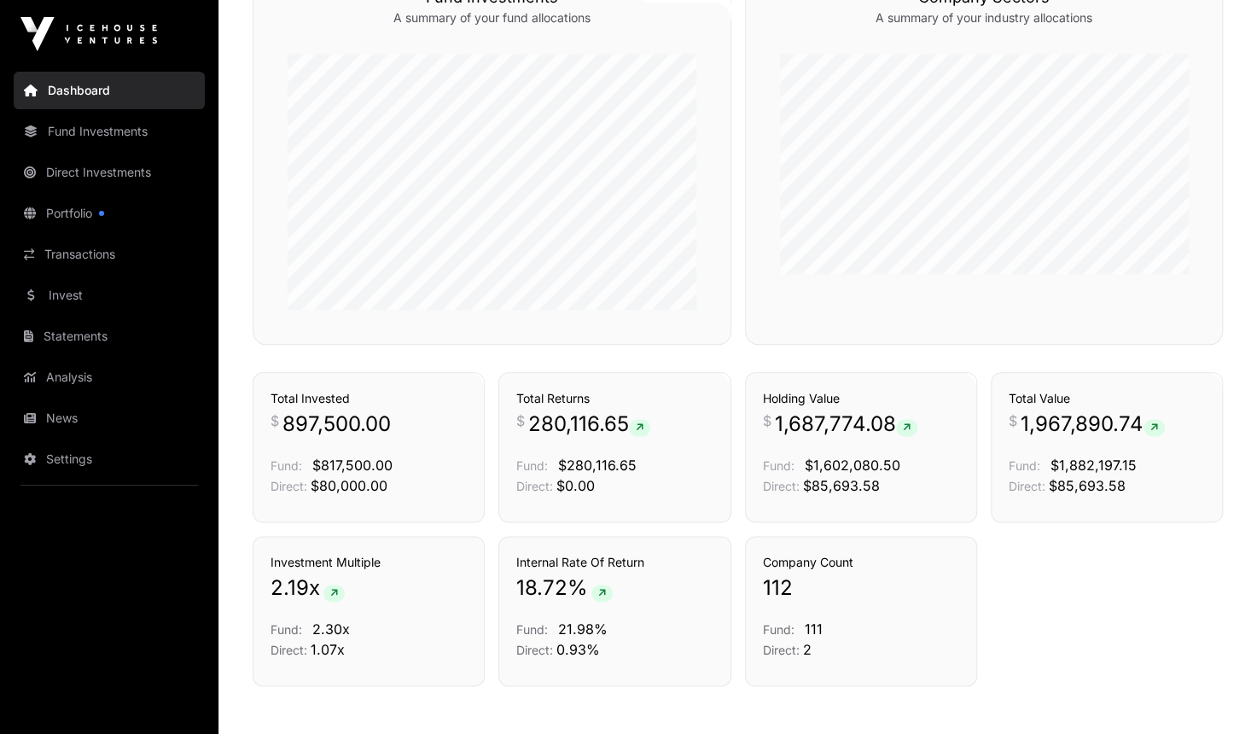
scroll to position [1024, 0]
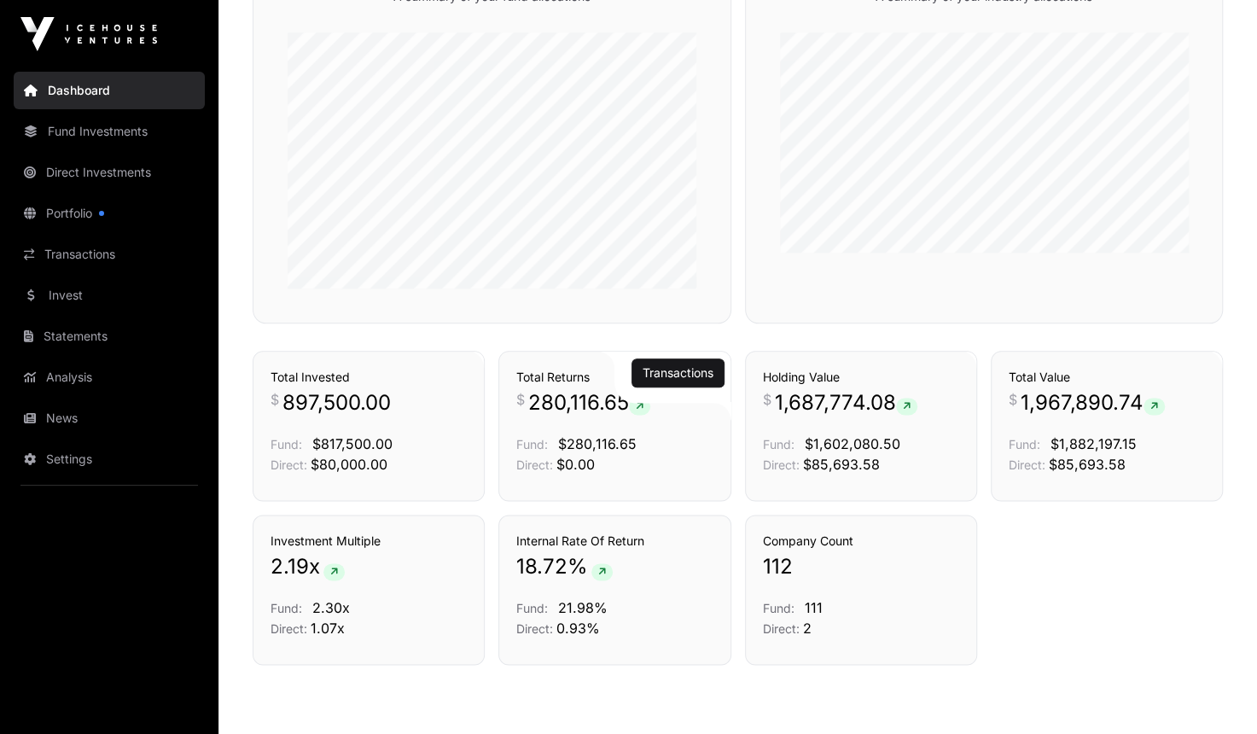
click at [553, 410] on span "280,116.65" at bounding box center [589, 402] width 122 height 27
click at [553, 369] on h3 "Total Returns" at bounding box center [614, 377] width 196 height 17
click at [677, 372] on link "Transactions" at bounding box center [677, 372] width 71 height 17
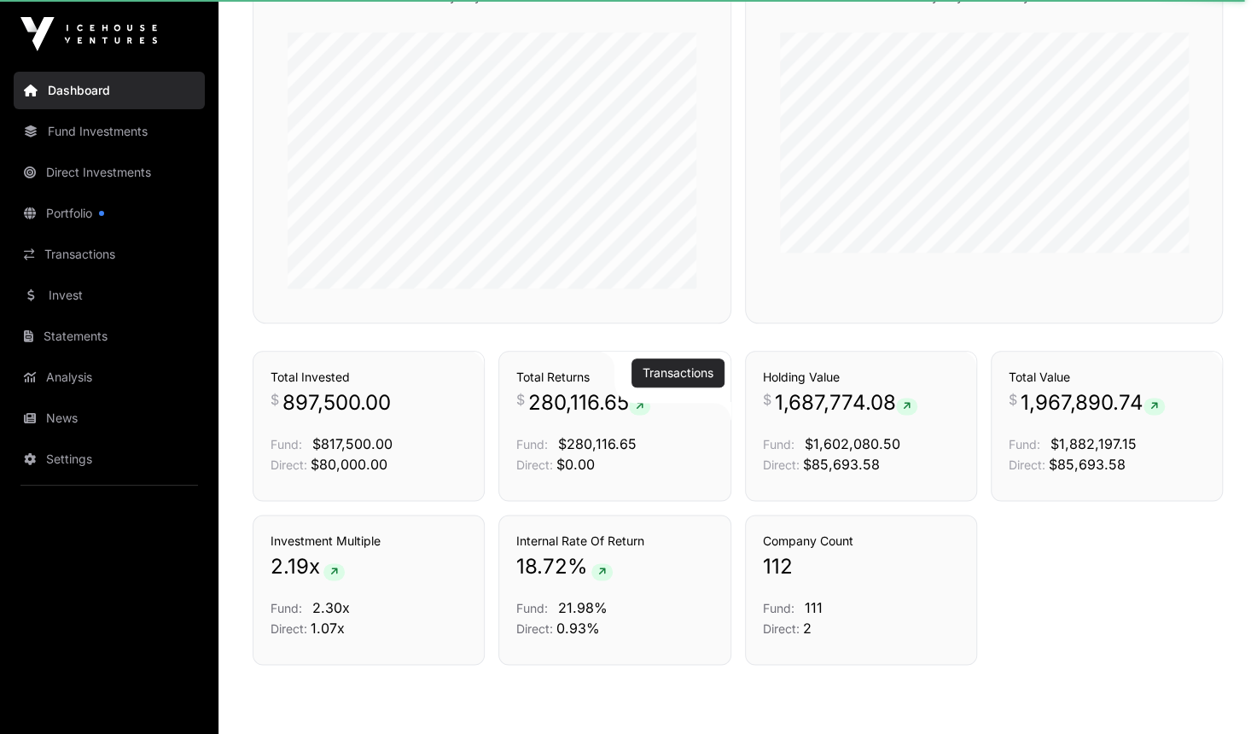
click at [677, 373] on link "Transactions" at bounding box center [677, 372] width 71 height 17
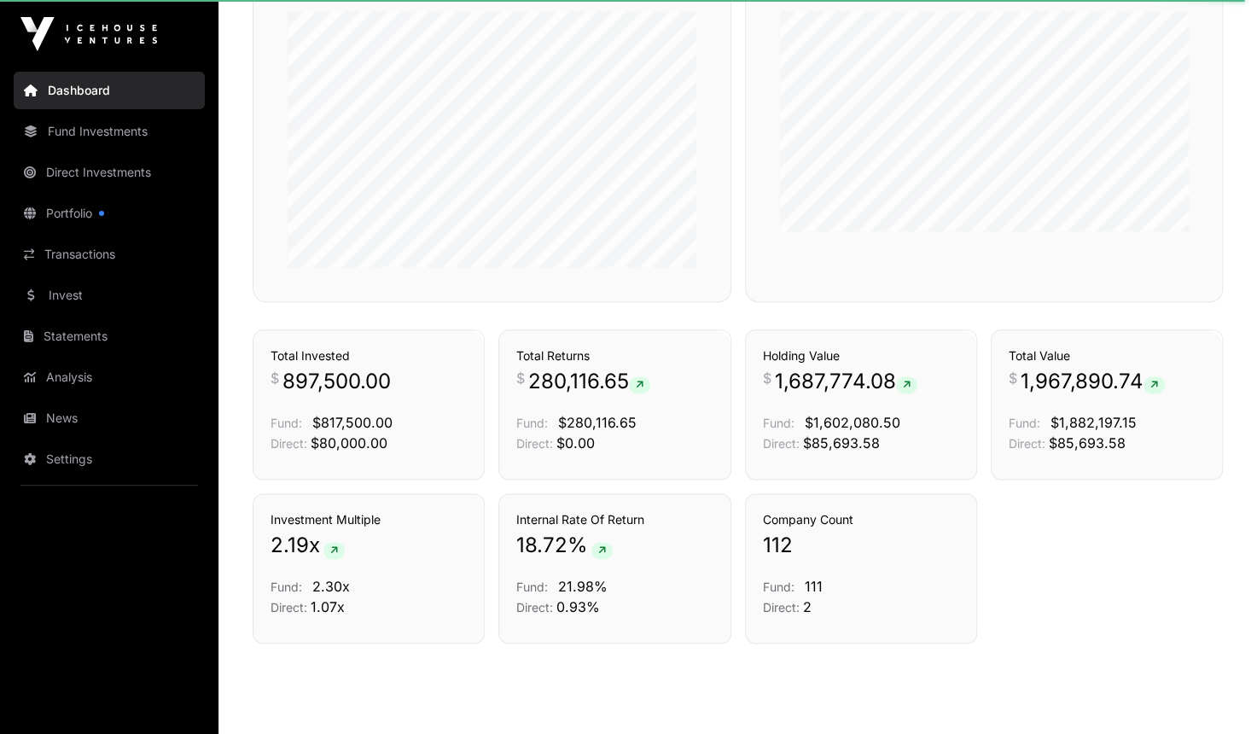
scroll to position [1096, 0]
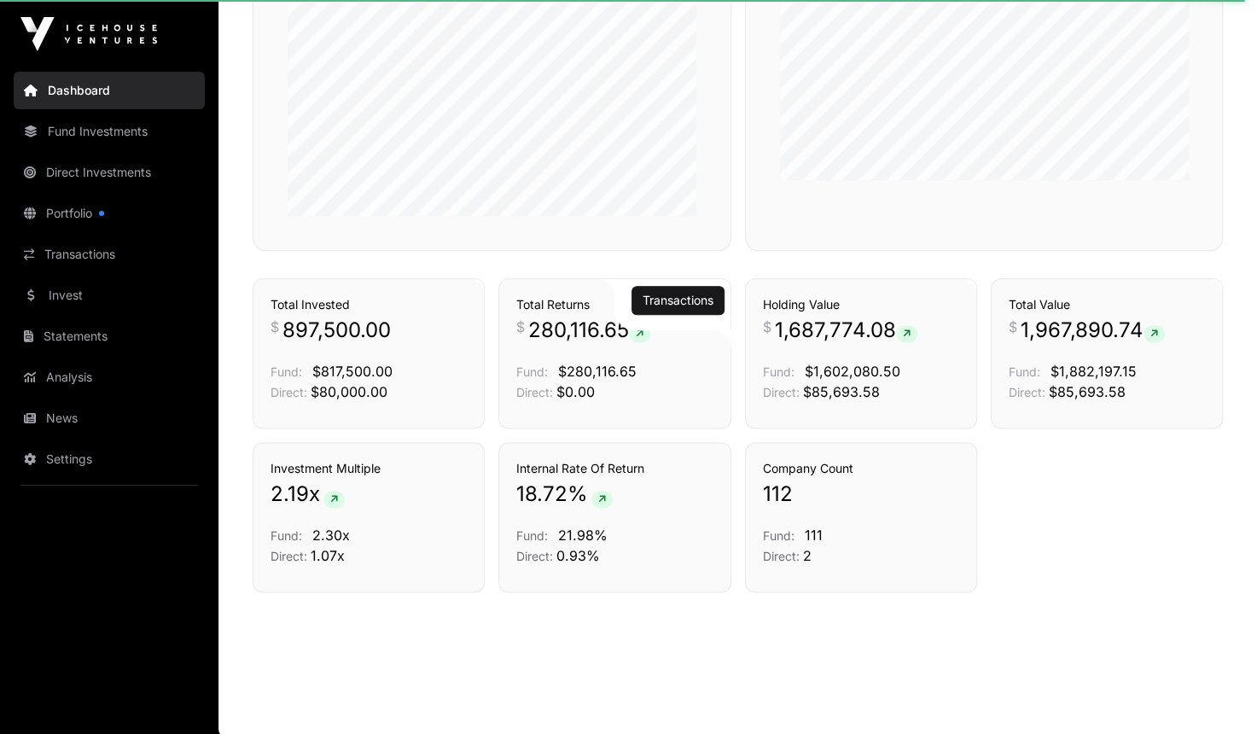
click at [642, 333] on icon at bounding box center [640, 333] width 8 height 10
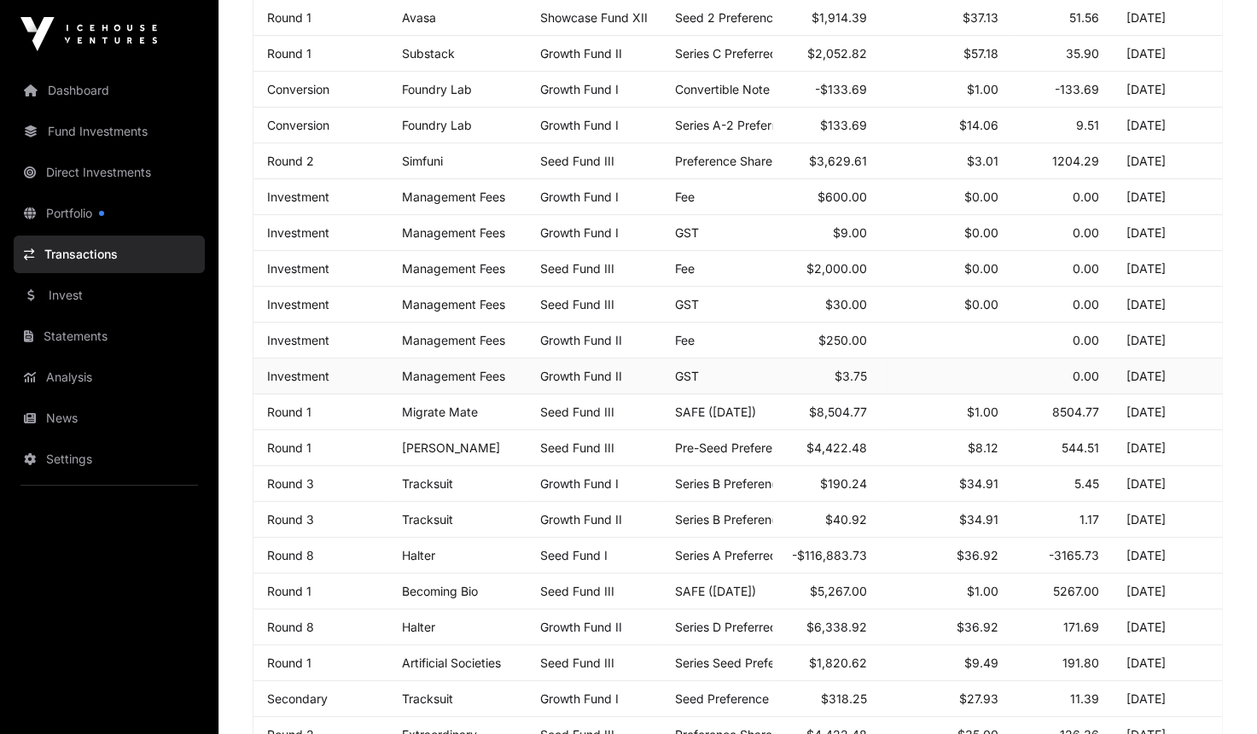
scroll to position [640, 0]
